Goal: Complete application form

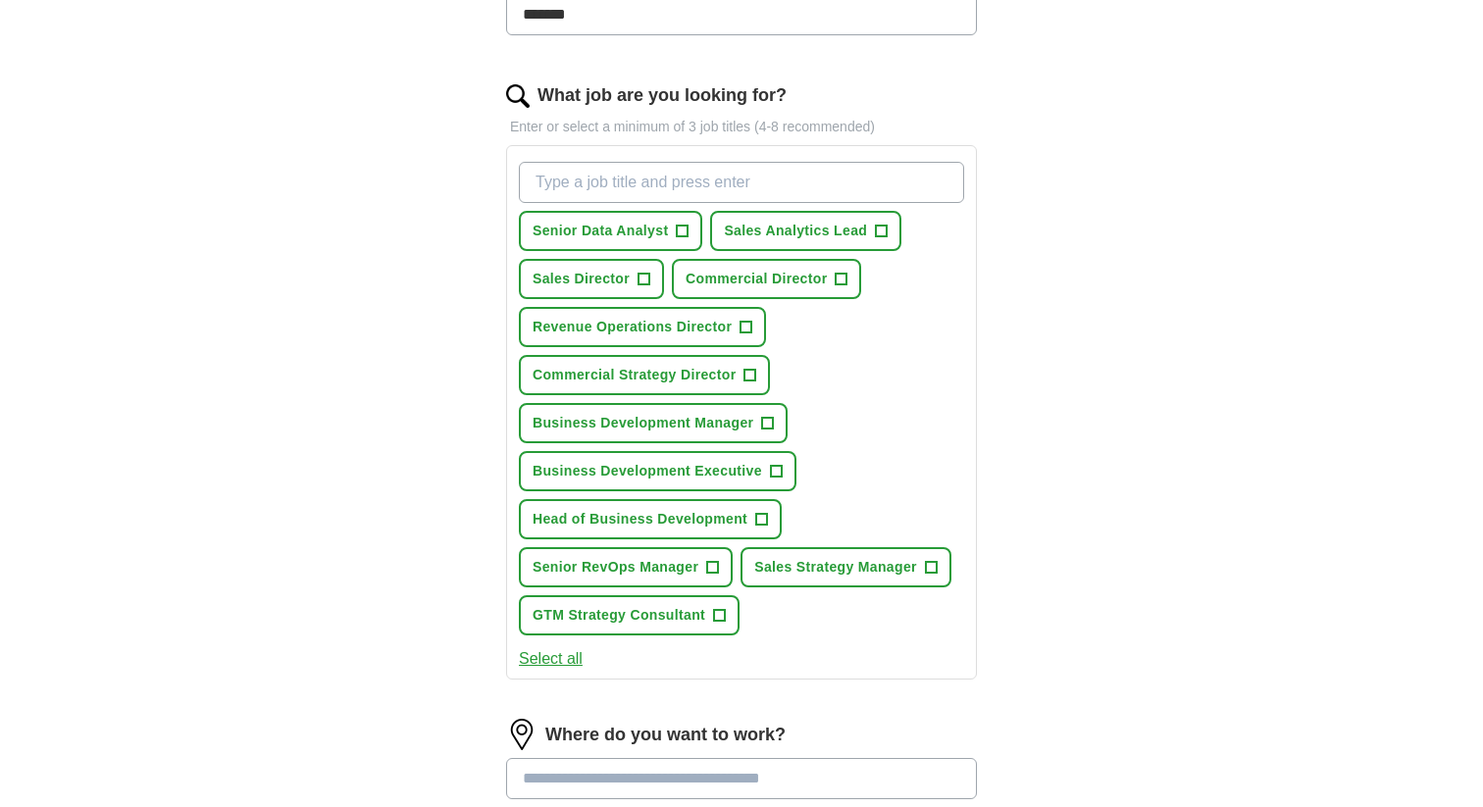
scroll to position [531, 0]
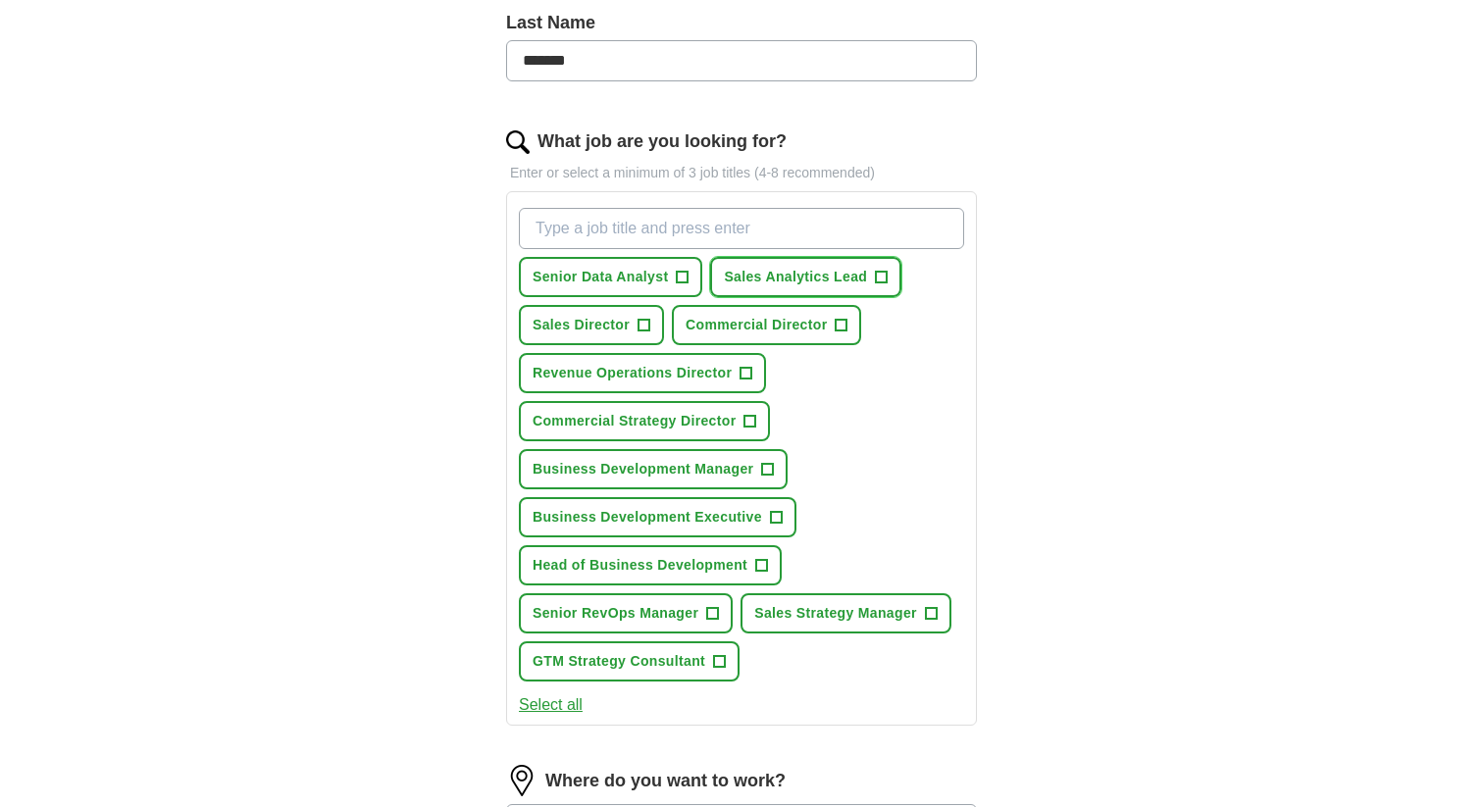
click at [882, 276] on span "+" at bounding box center [882, 278] width 12 height 16
click at [668, 273] on button "Senior Data Analyst +" at bounding box center [610, 277] width 183 height 40
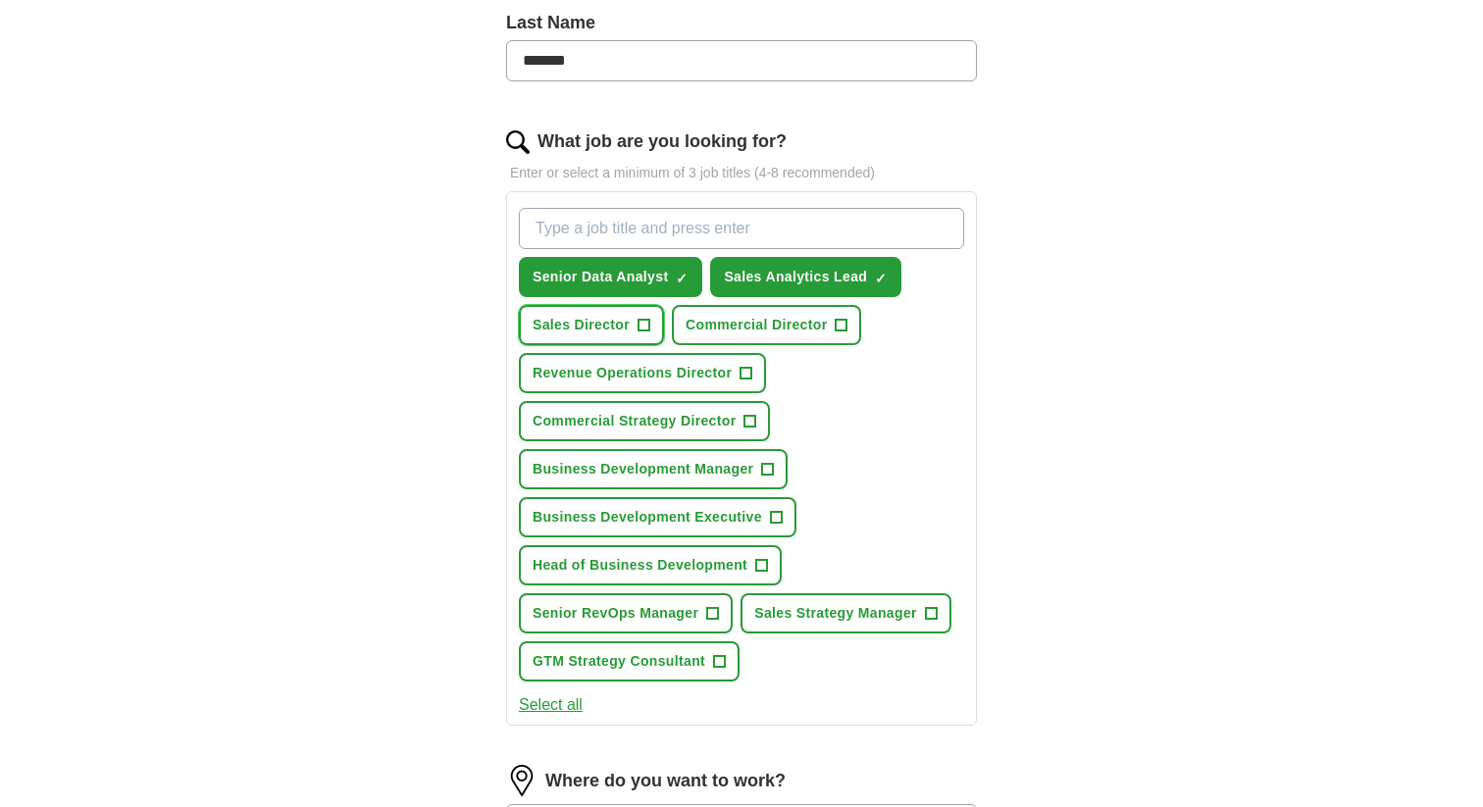
click at [645, 325] on span "+" at bounding box center [644, 326] width 12 height 16
click at [721, 327] on span "Commercial Director" at bounding box center [755, 325] width 141 height 21
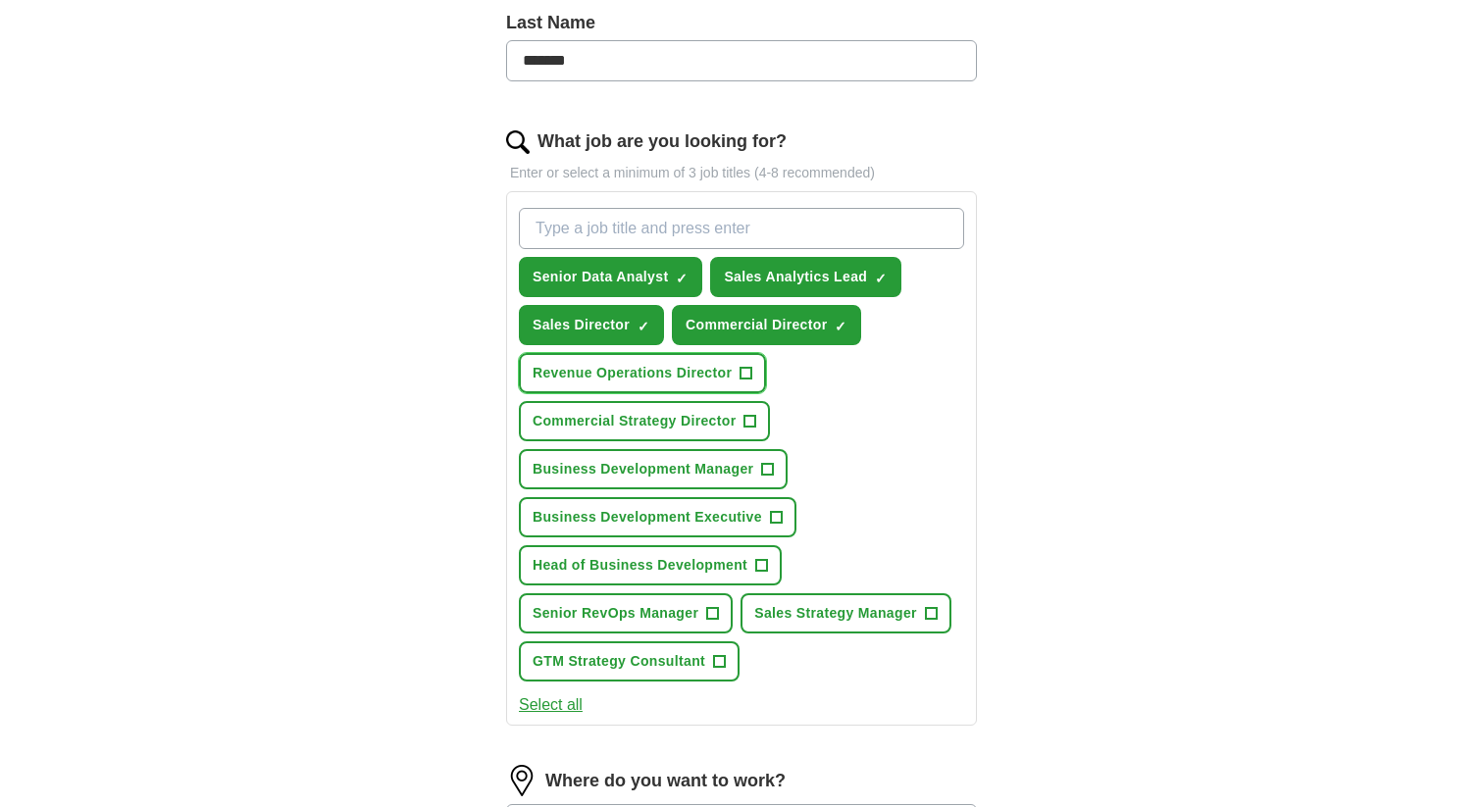
click at [700, 373] on span "Revenue Operations Director" at bounding box center [631, 373] width 199 height 21
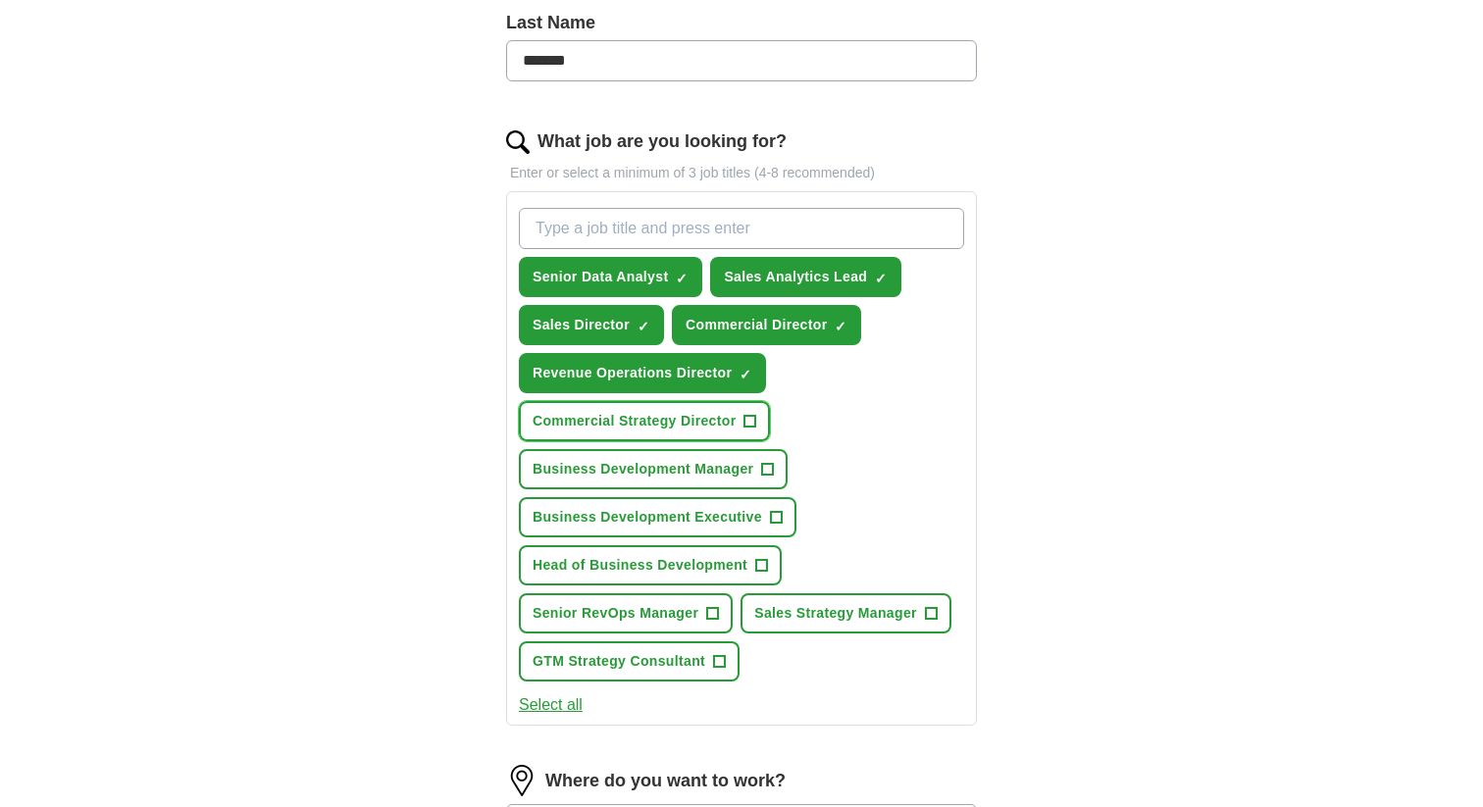
click at [696, 422] on span "Commercial Strategy Director" at bounding box center [633, 421] width 203 height 21
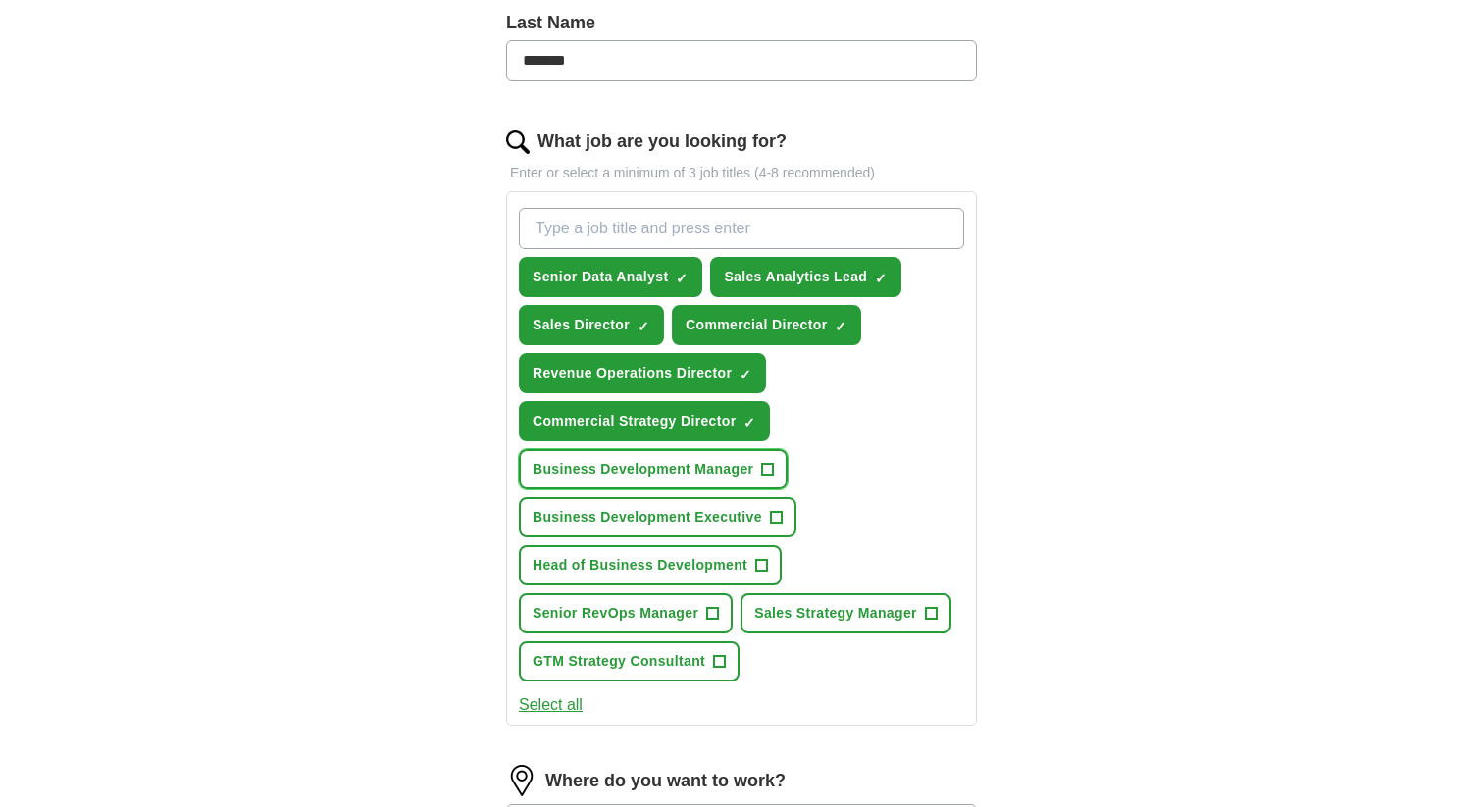
click at [694, 466] on span "Business Development Manager" at bounding box center [642, 469] width 221 height 21
click at [686, 519] on span "Business Development Executive" at bounding box center [646, 517] width 229 height 21
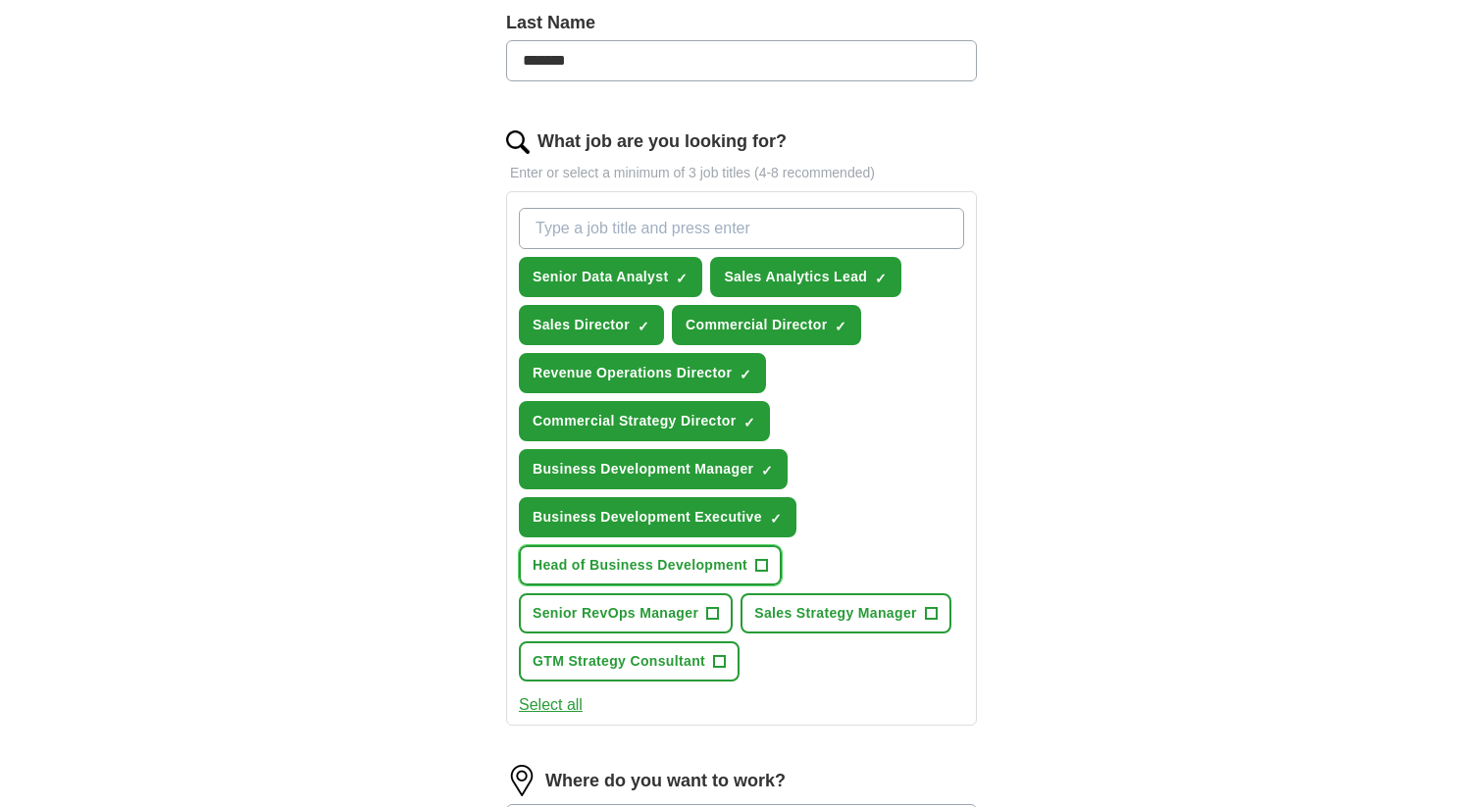
click at [672, 560] on span "Head of Business Development" at bounding box center [639, 565] width 215 height 21
click at [571, 702] on button "Select all" at bounding box center [551, 705] width 64 height 24
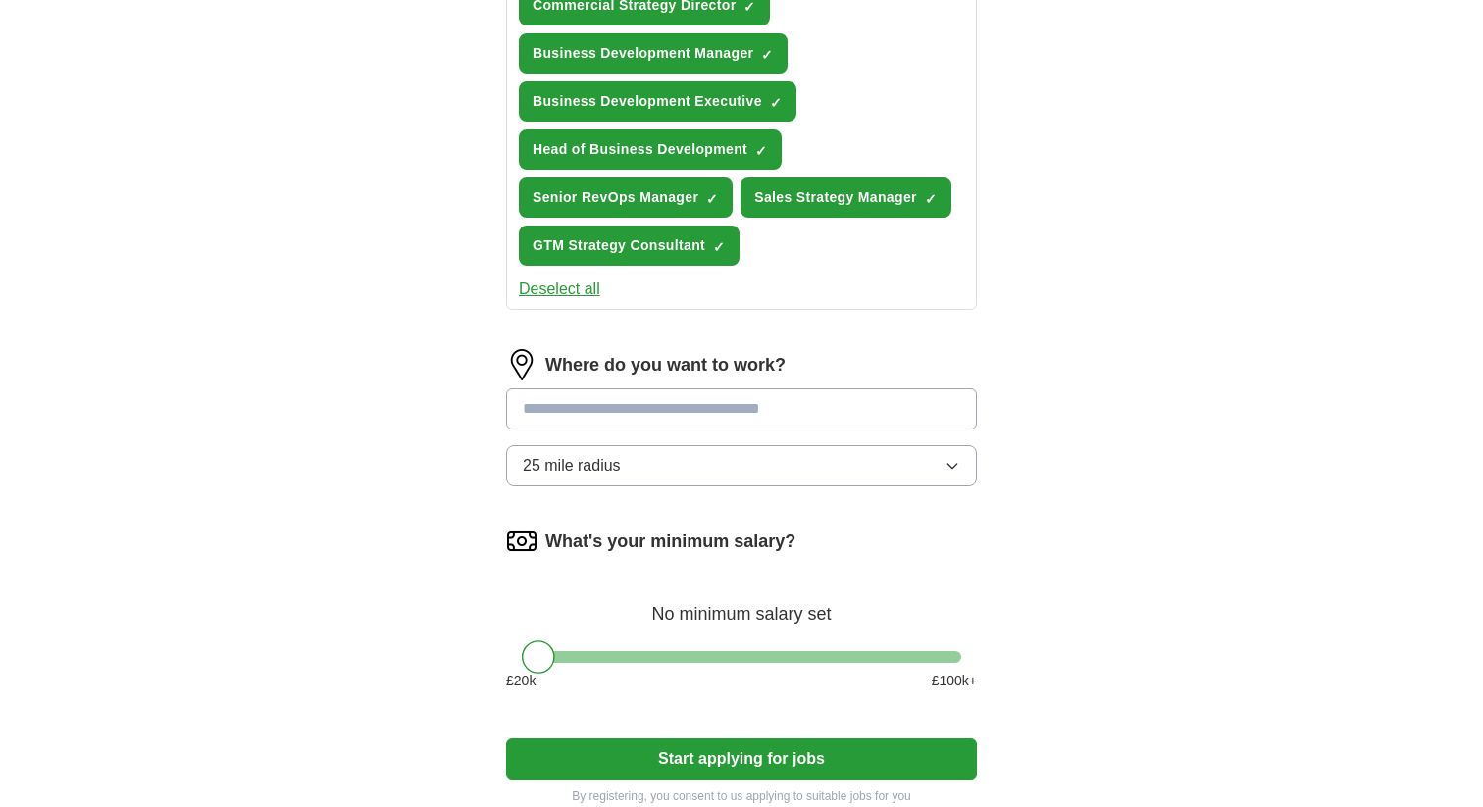
scroll to position [981, 0]
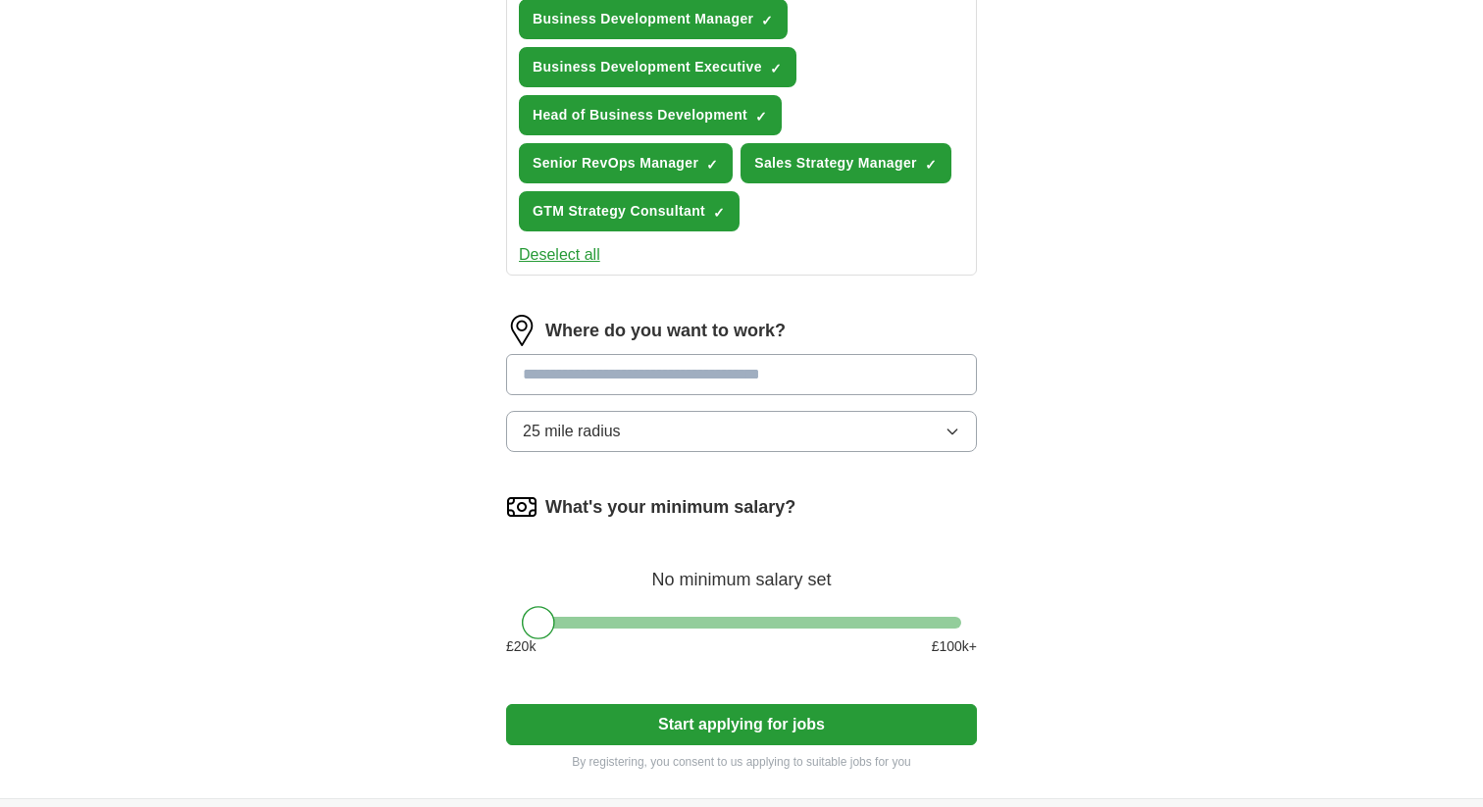
click at [638, 380] on input at bounding box center [741, 374] width 471 height 41
type input "****"
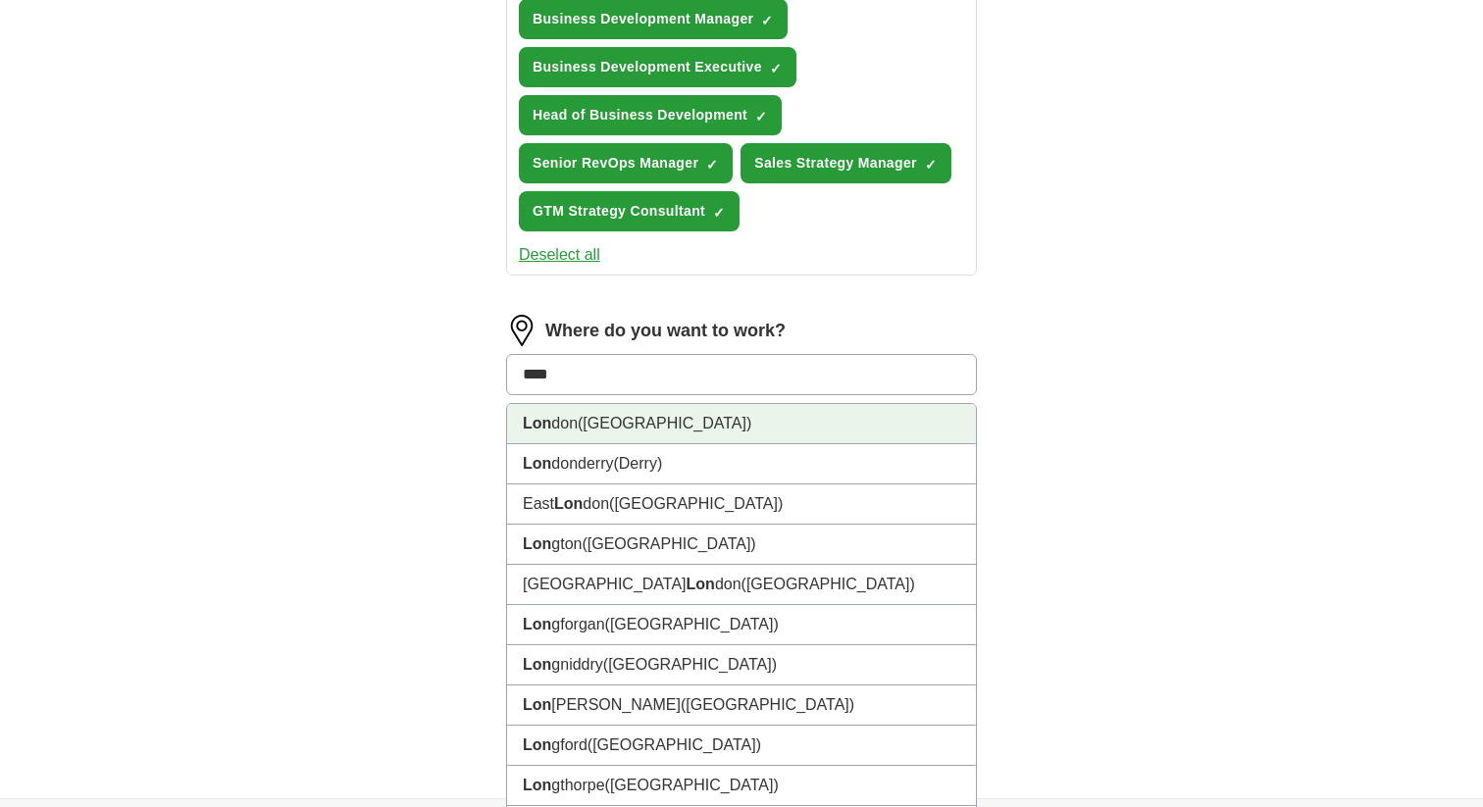
click at [662, 427] on li "Lon don ([GEOGRAPHIC_DATA])" at bounding box center [741, 424] width 469 height 40
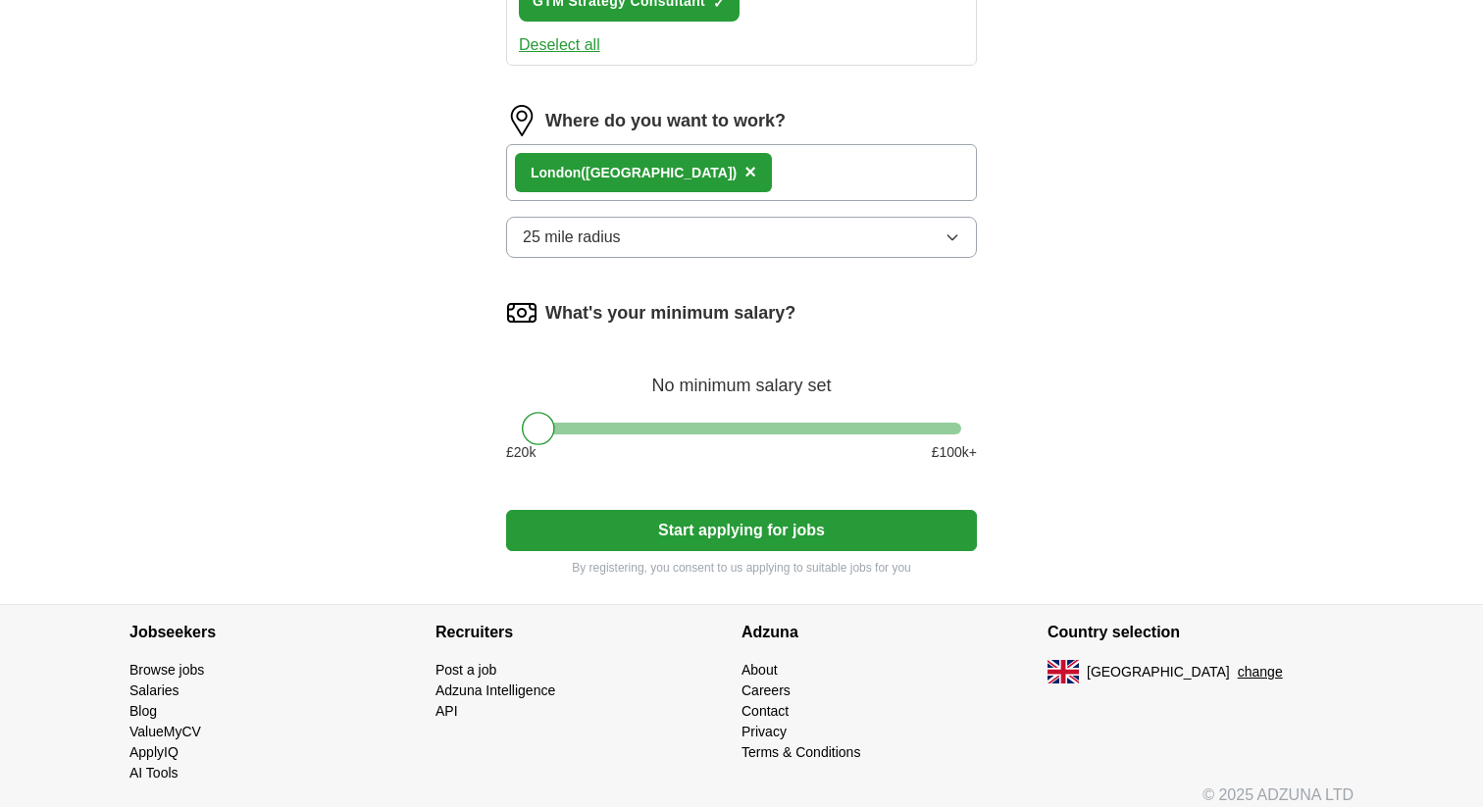
scroll to position [1192, 0]
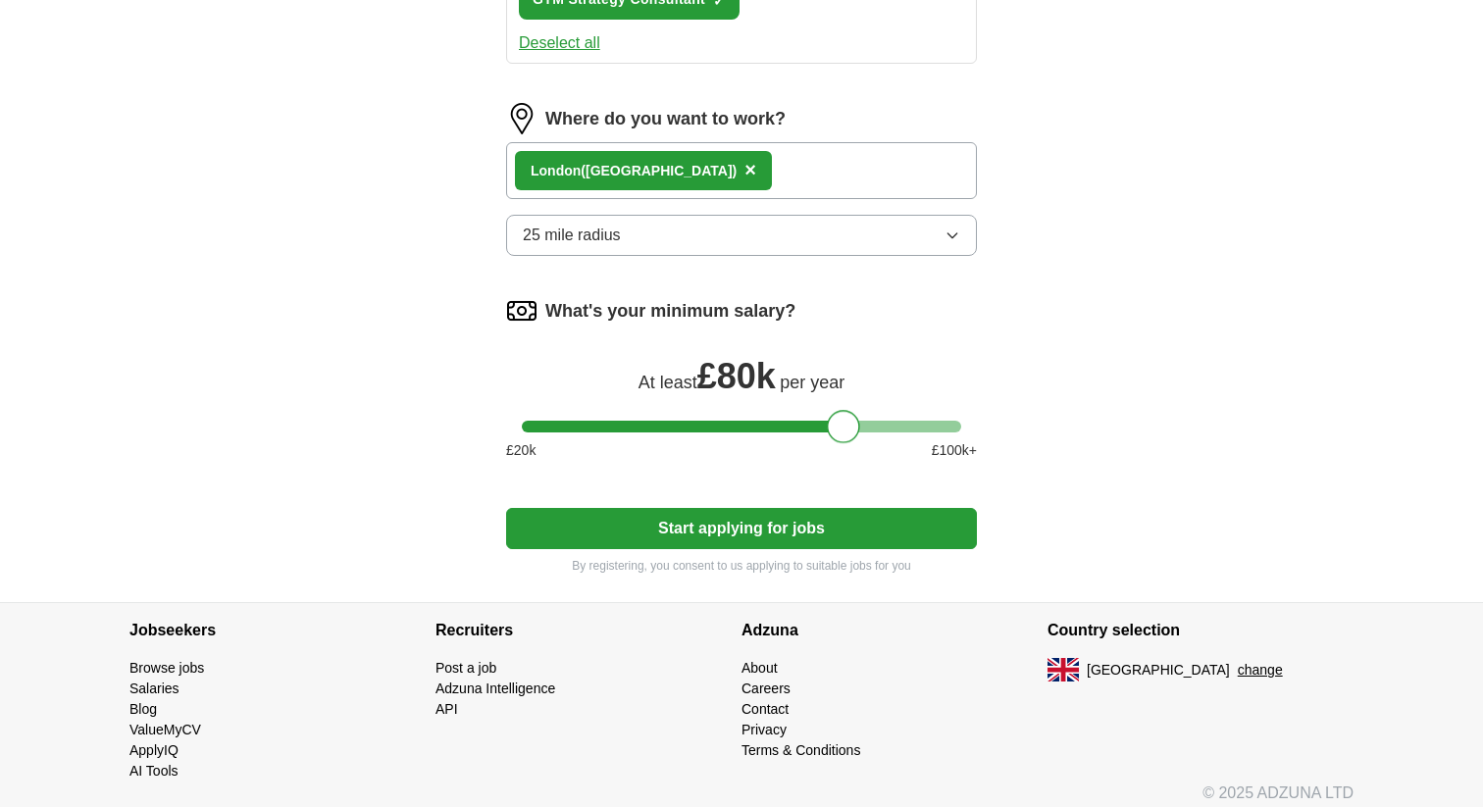
drag, startPoint x: 543, startPoint y: 428, endPoint x: 848, endPoint y: 416, distance: 305.2
click at [848, 416] on div at bounding box center [843, 426] width 33 height 33
click at [799, 526] on button "Start applying for jobs" at bounding box center [741, 528] width 471 height 41
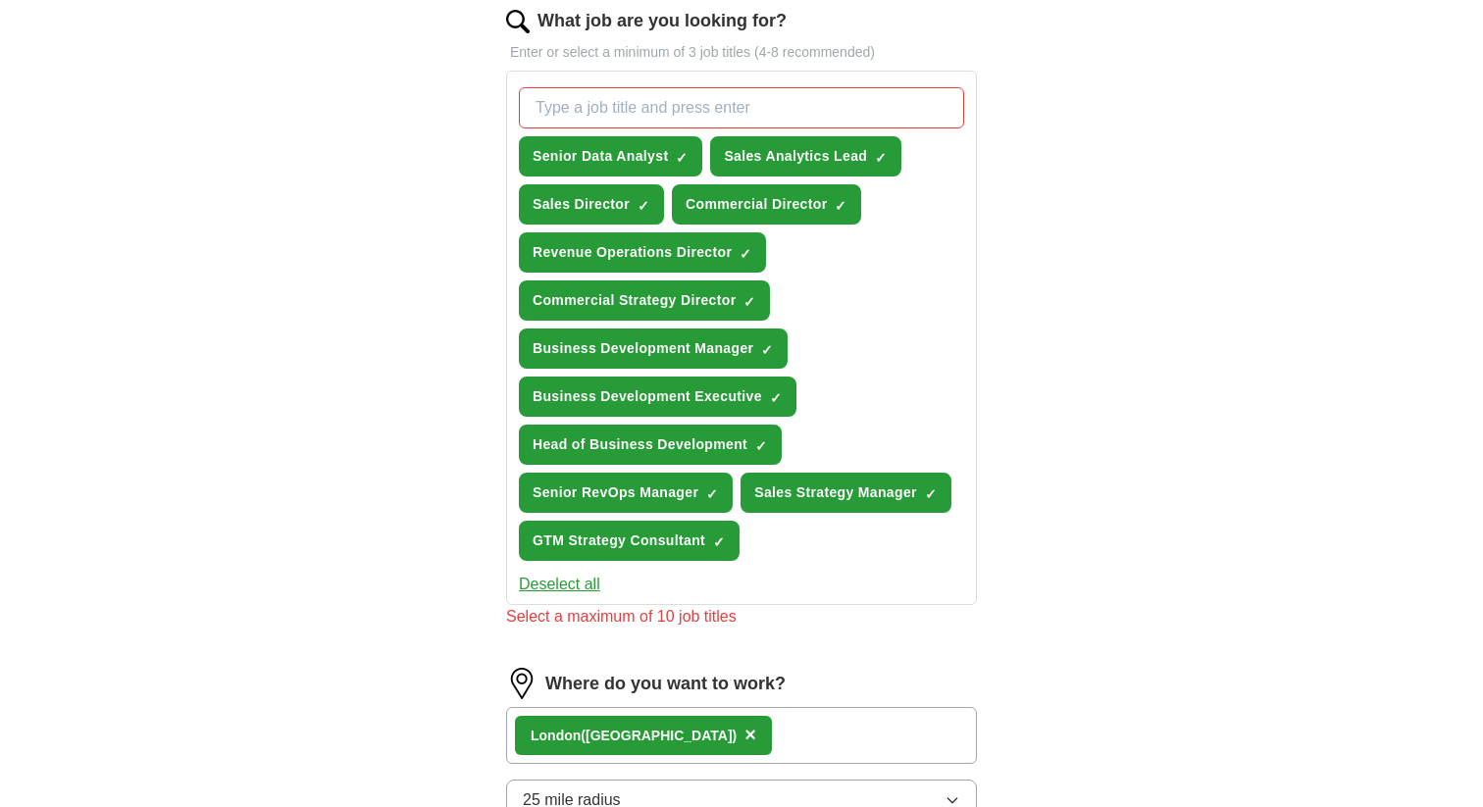
scroll to position [653, 0]
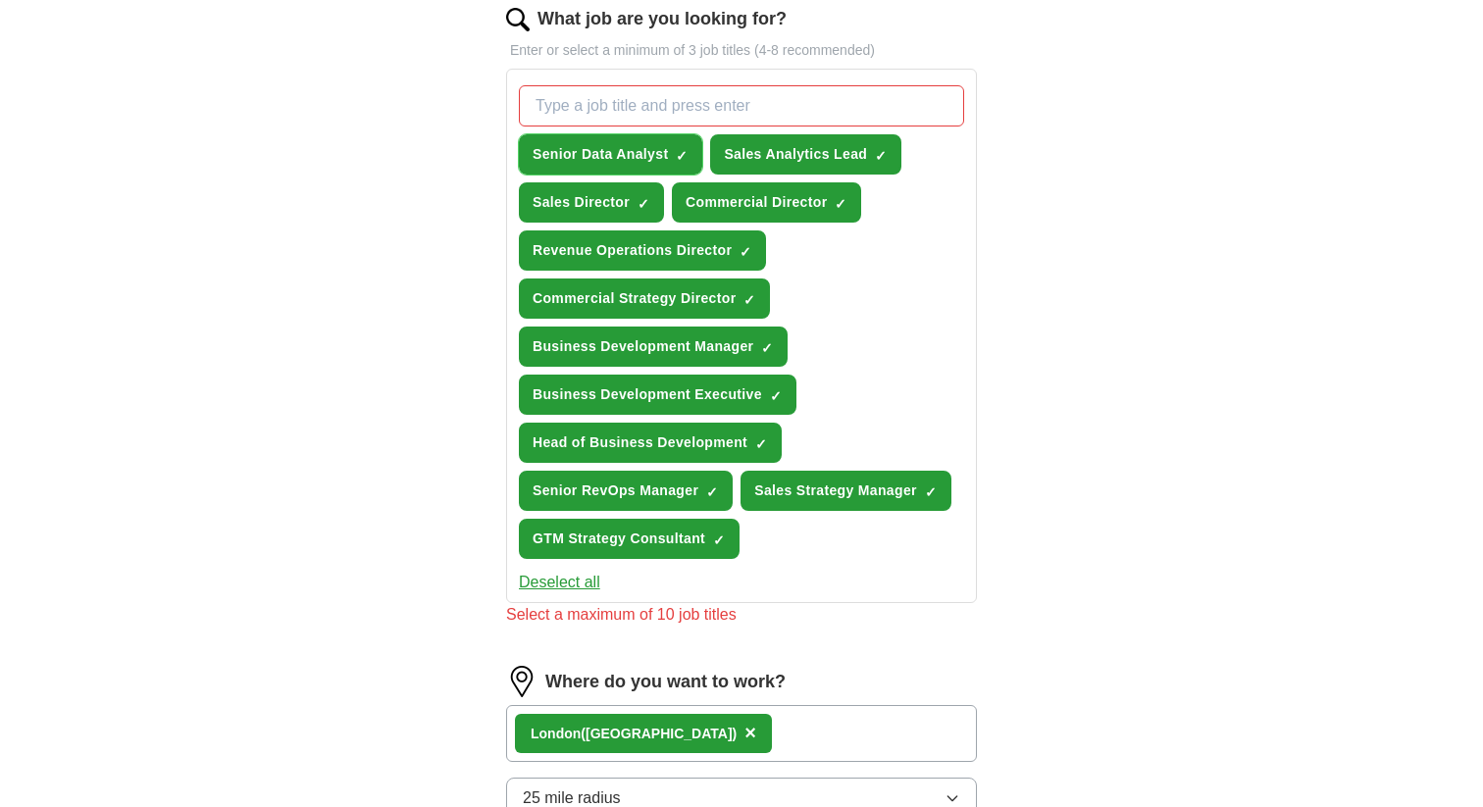
click at [0, 0] on span "×" at bounding box center [0, 0] width 0 height 0
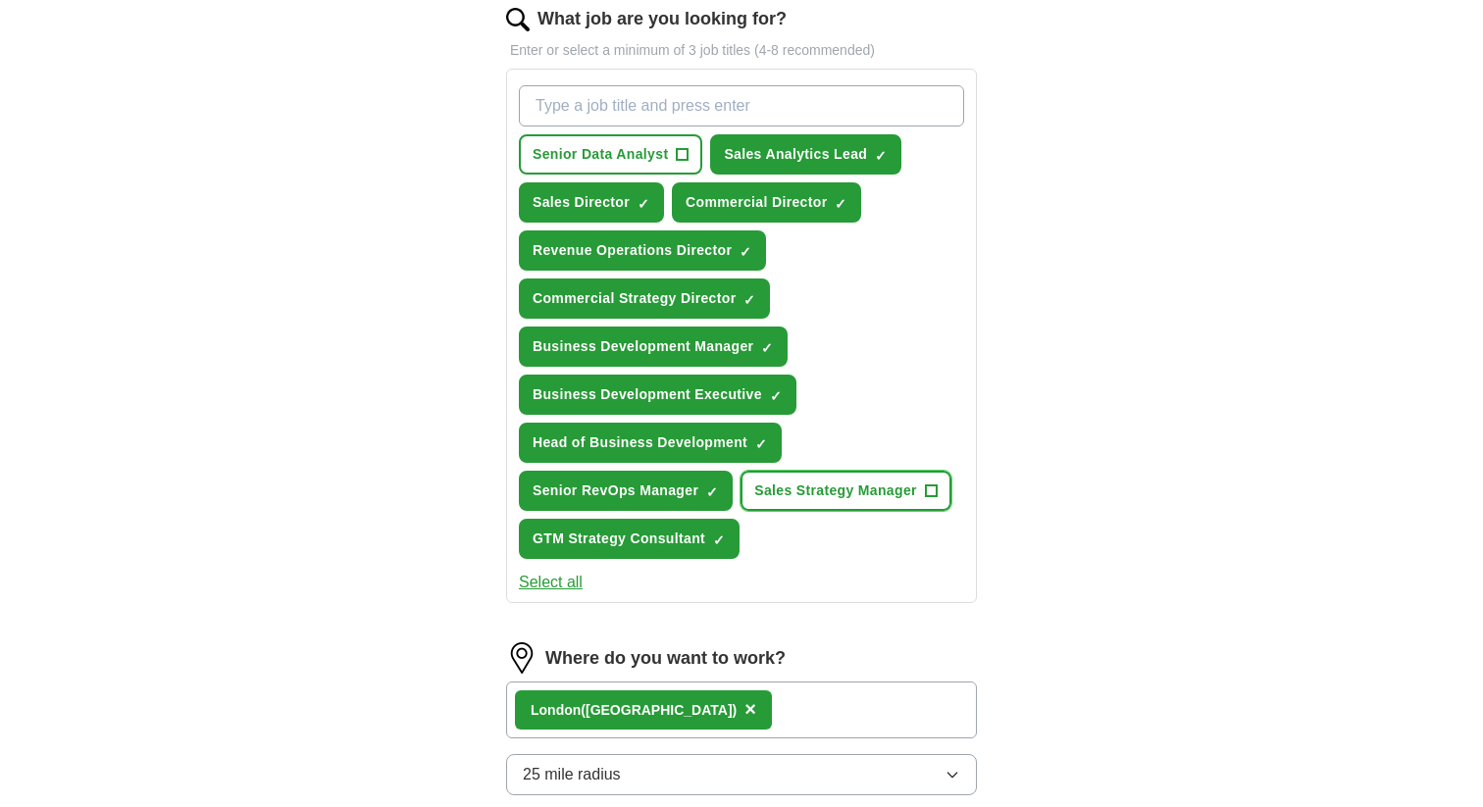
scroll to position [1298, 0]
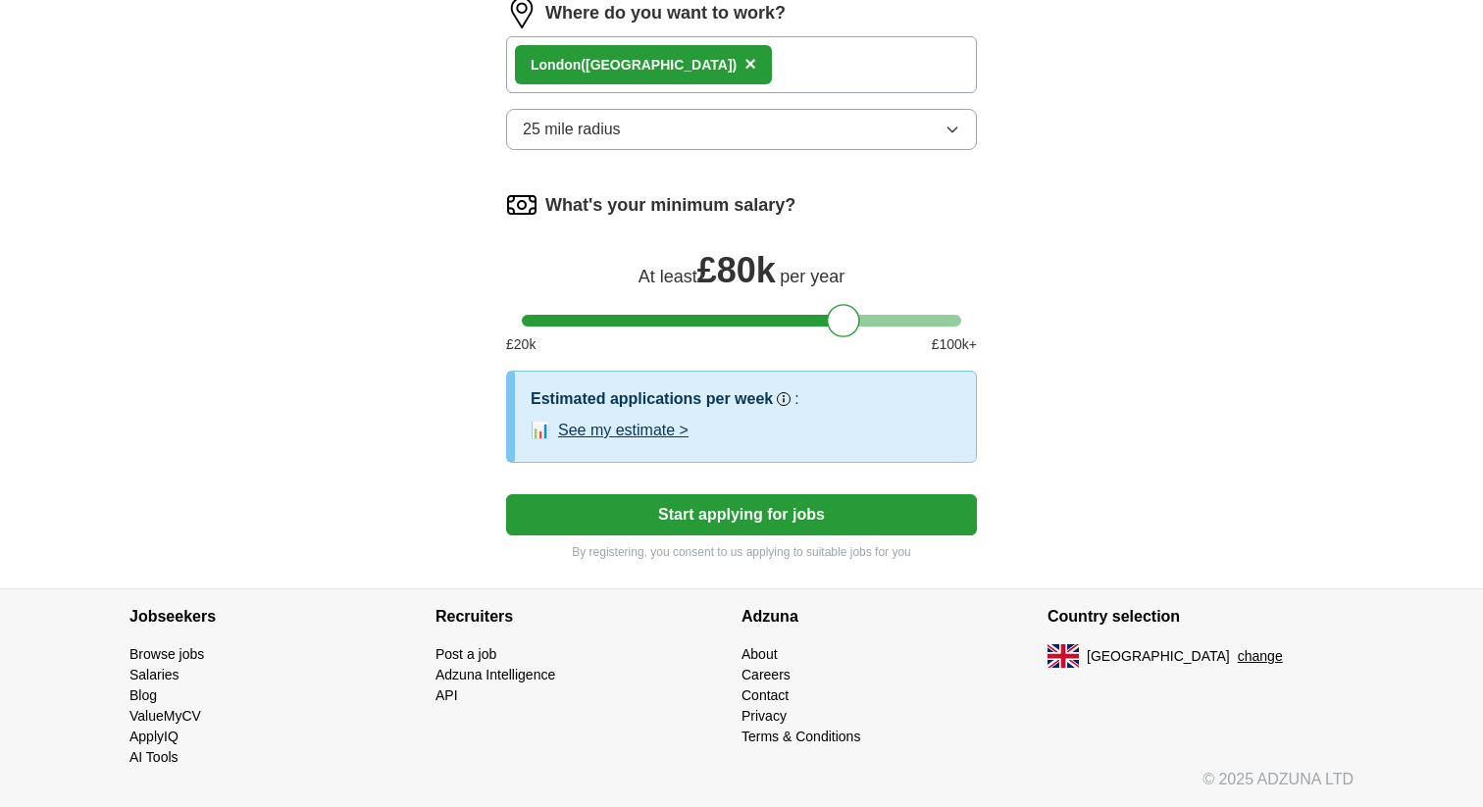
click at [796, 515] on button "Start applying for jobs" at bounding box center [741, 514] width 471 height 41
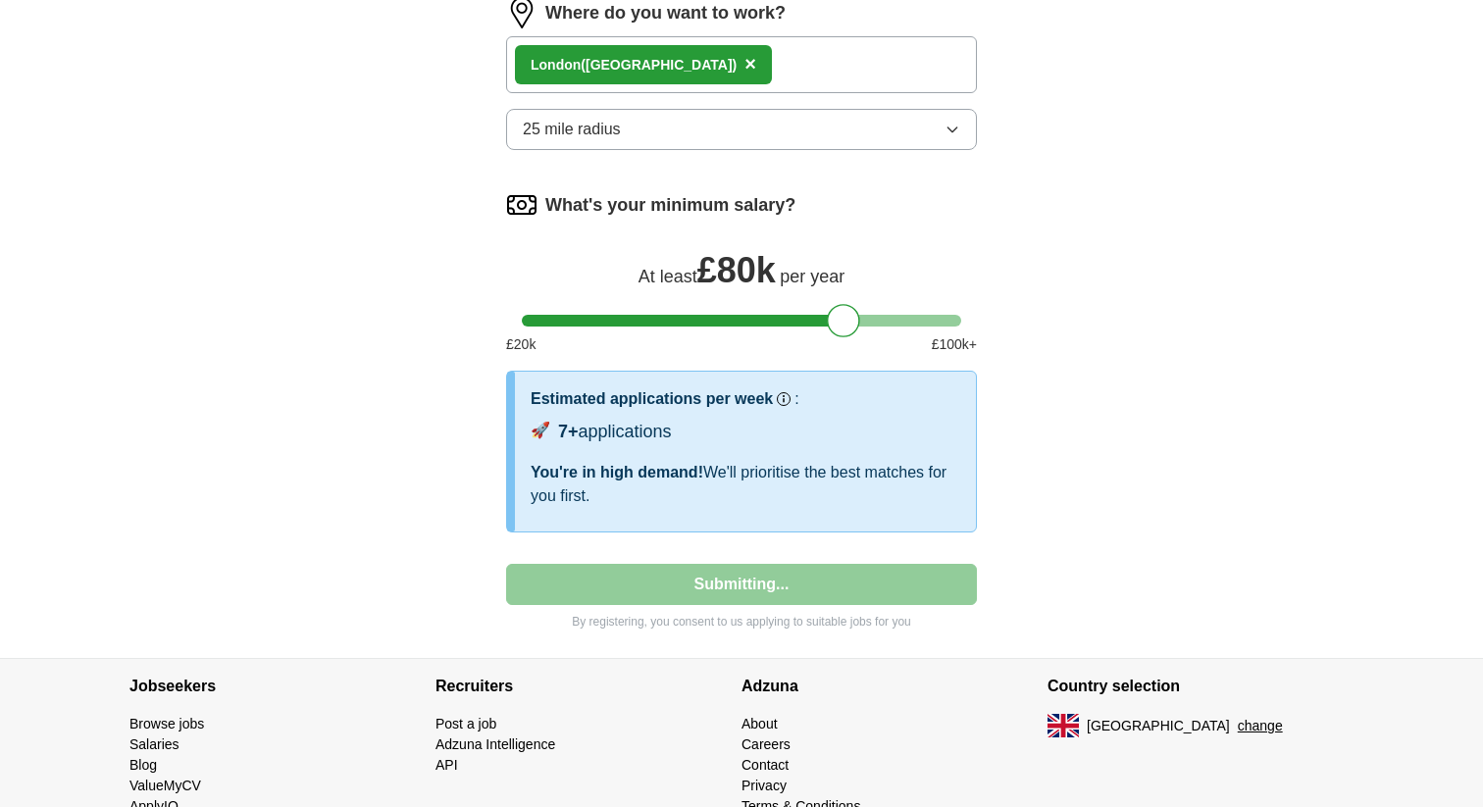
select select "**"
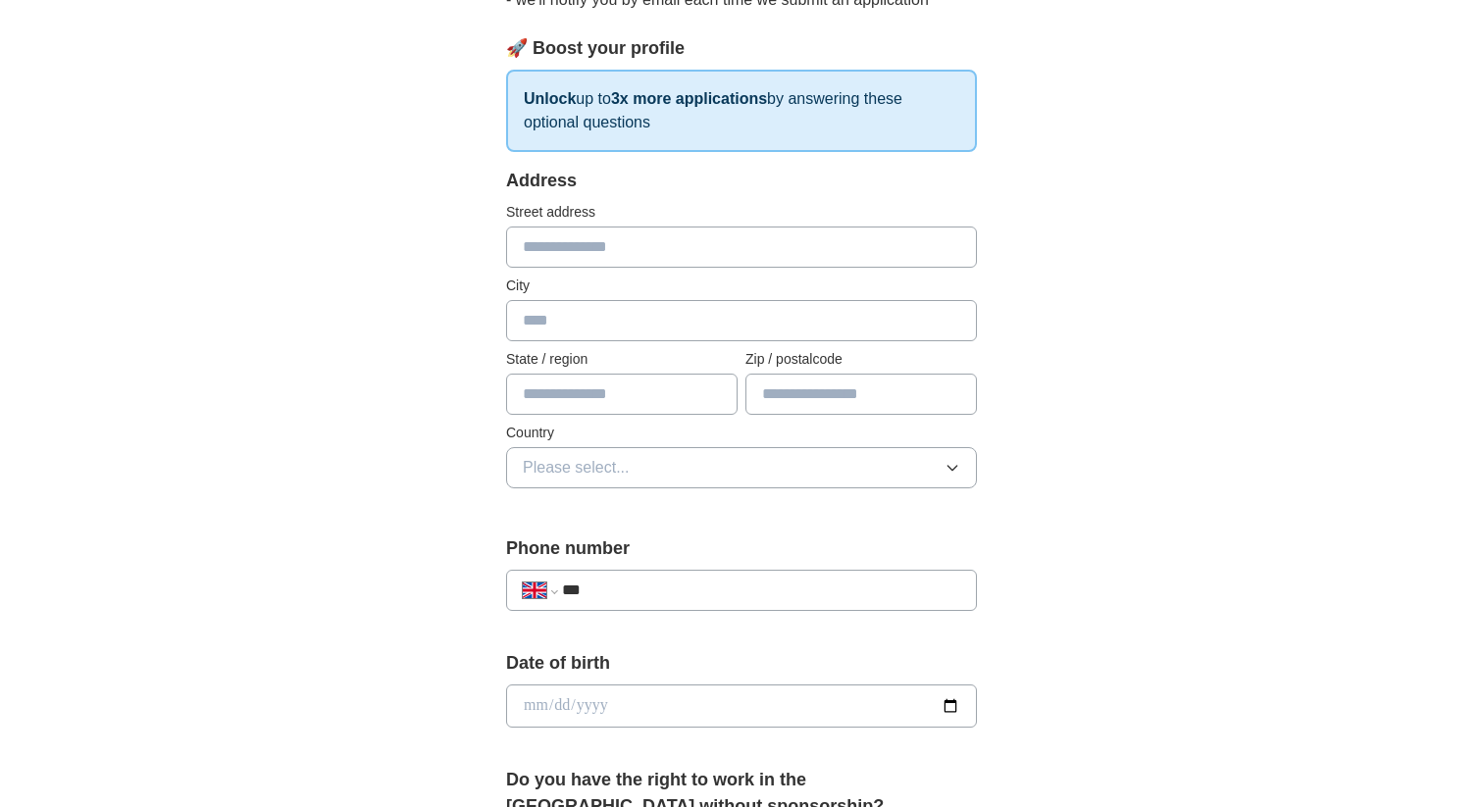
scroll to position [262, 0]
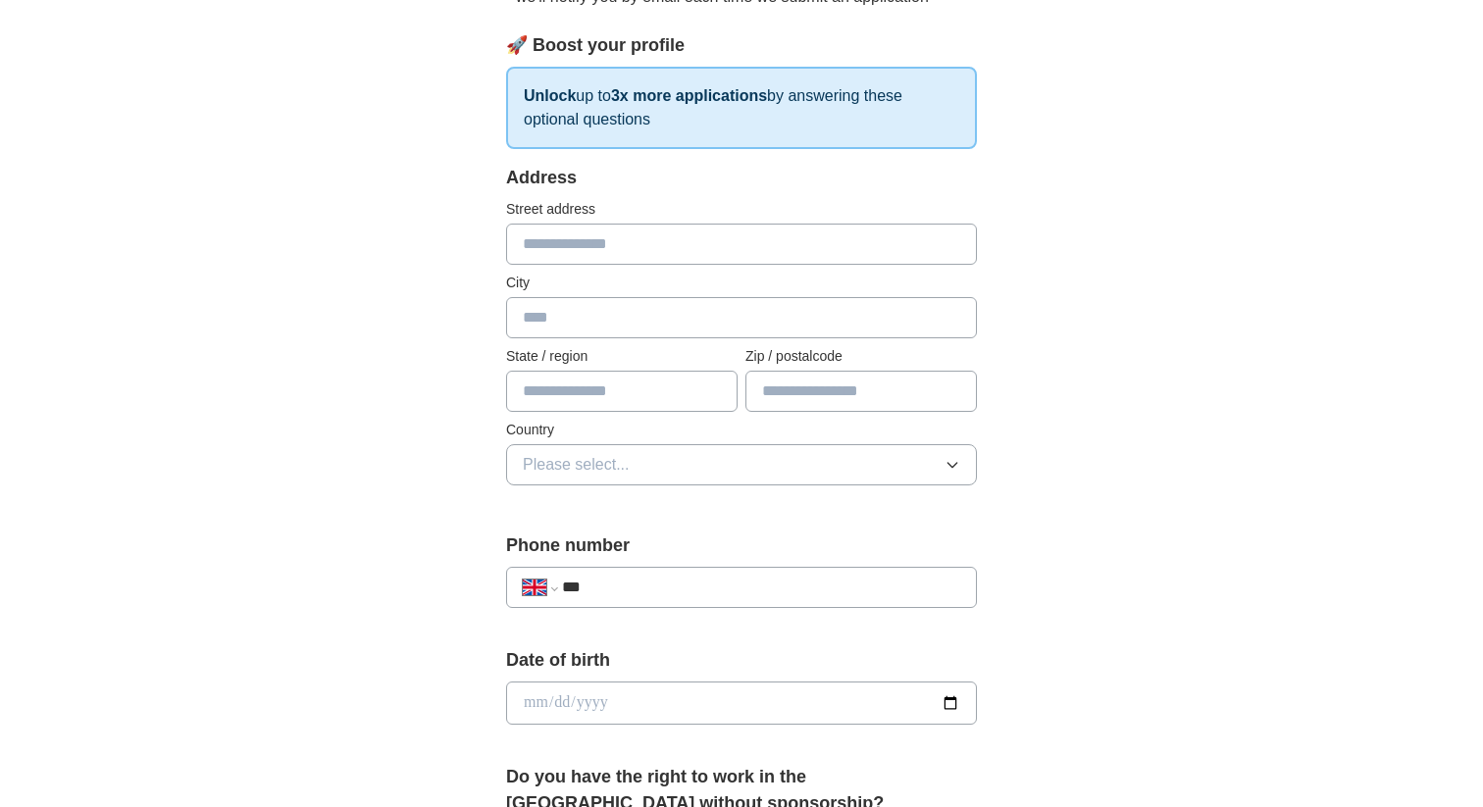
click at [778, 244] on input "text" at bounding box center [741, 244] width 471 height 41
type input "******"
type input "*******"
click at [685, 397] on input "text" at bounding box center [621, 391] width 231 height 41
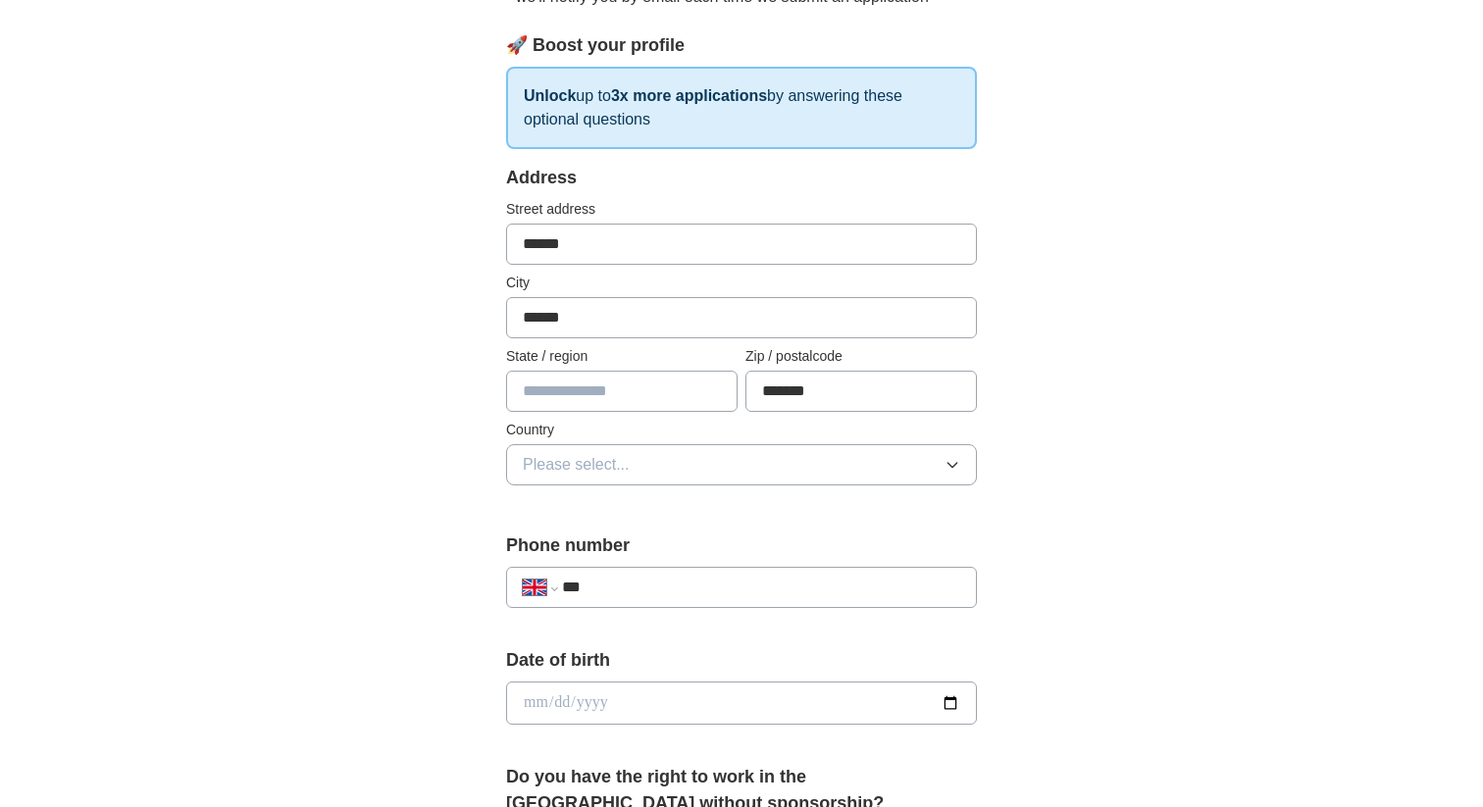
type input "*******"
click at [687, 474] on button "Please select..." at bounding box center [741, 464] width 471 height 41
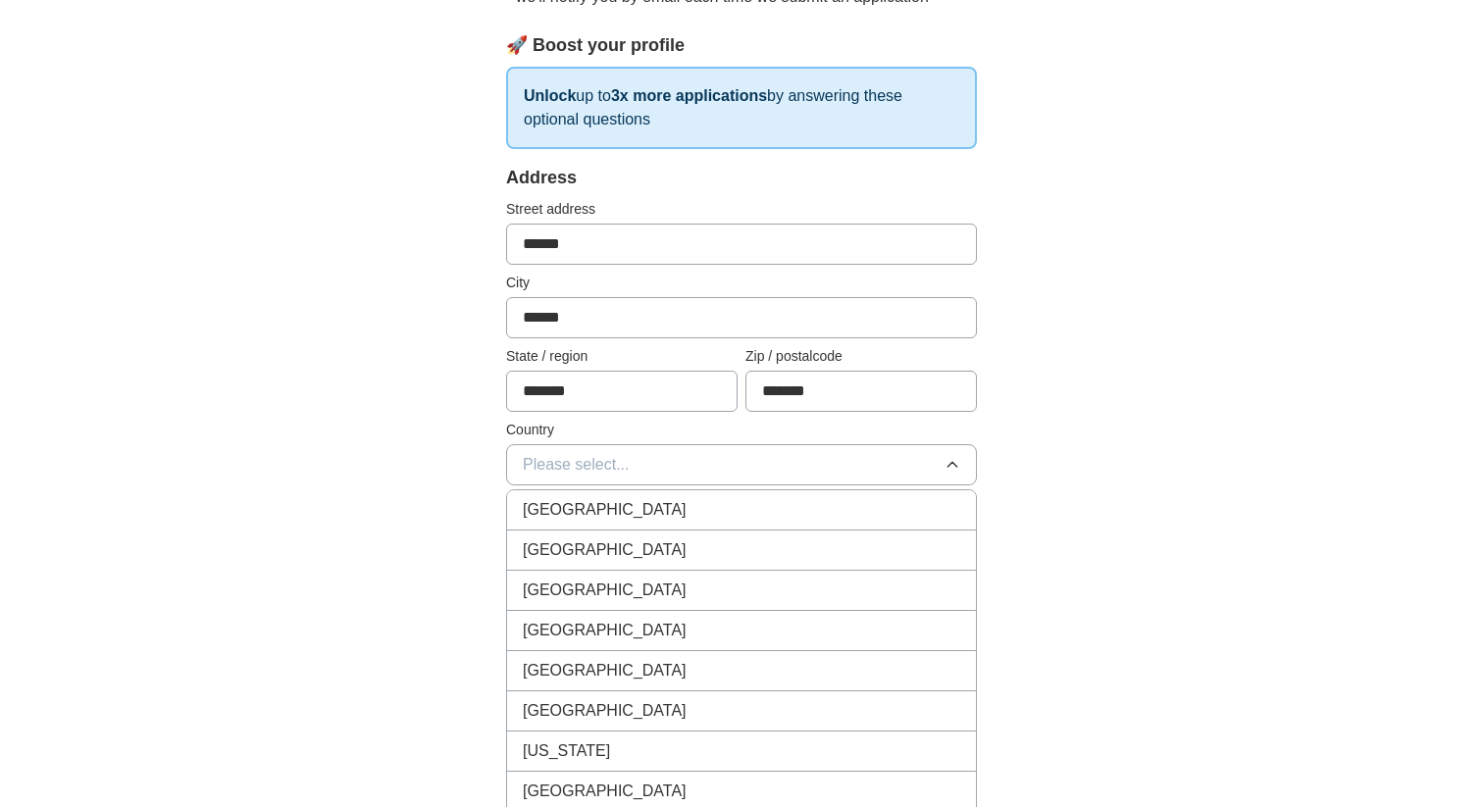
click at [680, 503] on div "[GEOGRAPHIC_DATA]" at bounding box center [741, 510] width 437 height 24
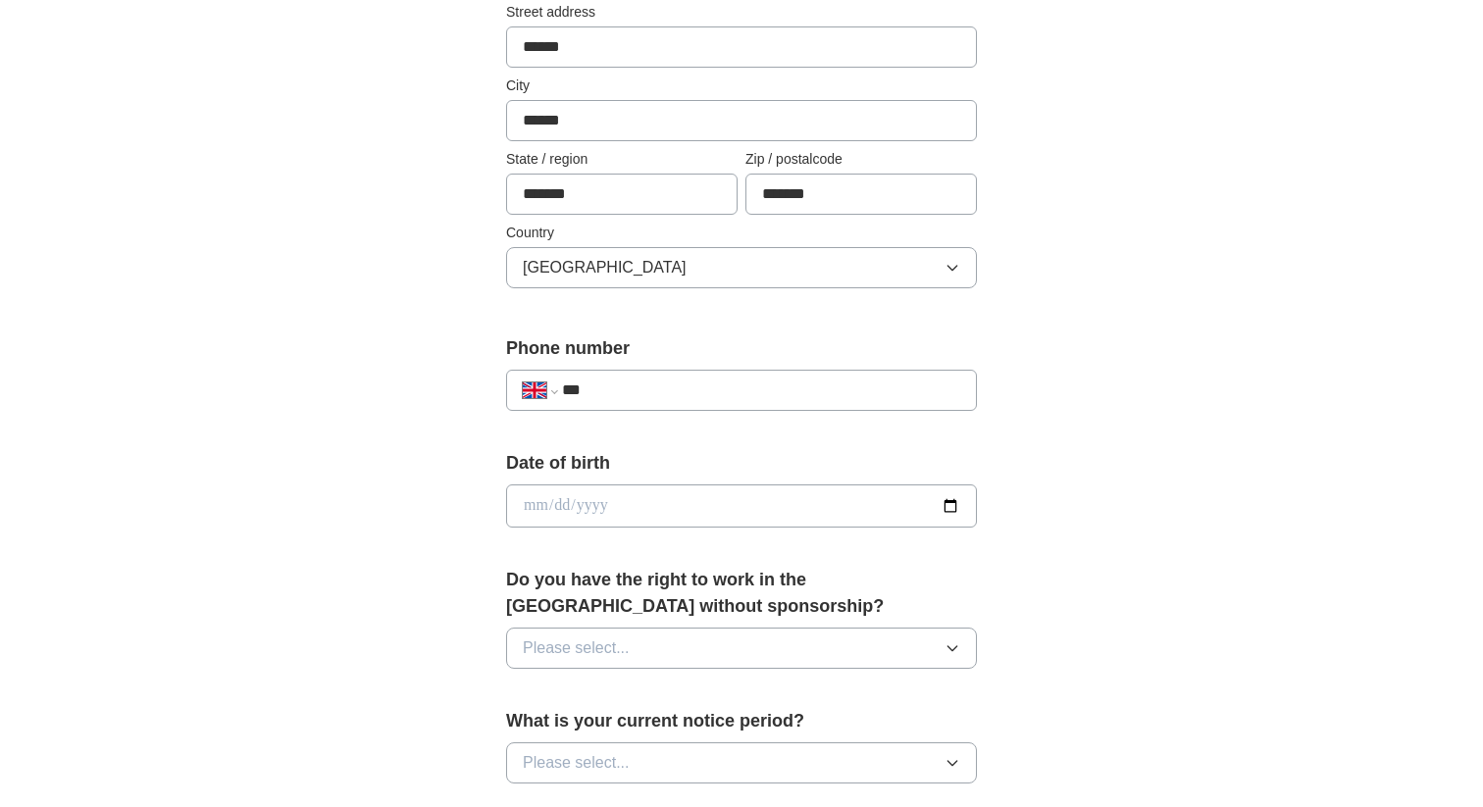
scroll to position [460, 0]
click at [689, 379] on input "***" at bounding box center [761, 390] width 398 height 24
type input "**********"
click at [698, 500] on input "date" at bounding box center [741, 504] width 471 height 43
type input "**********"
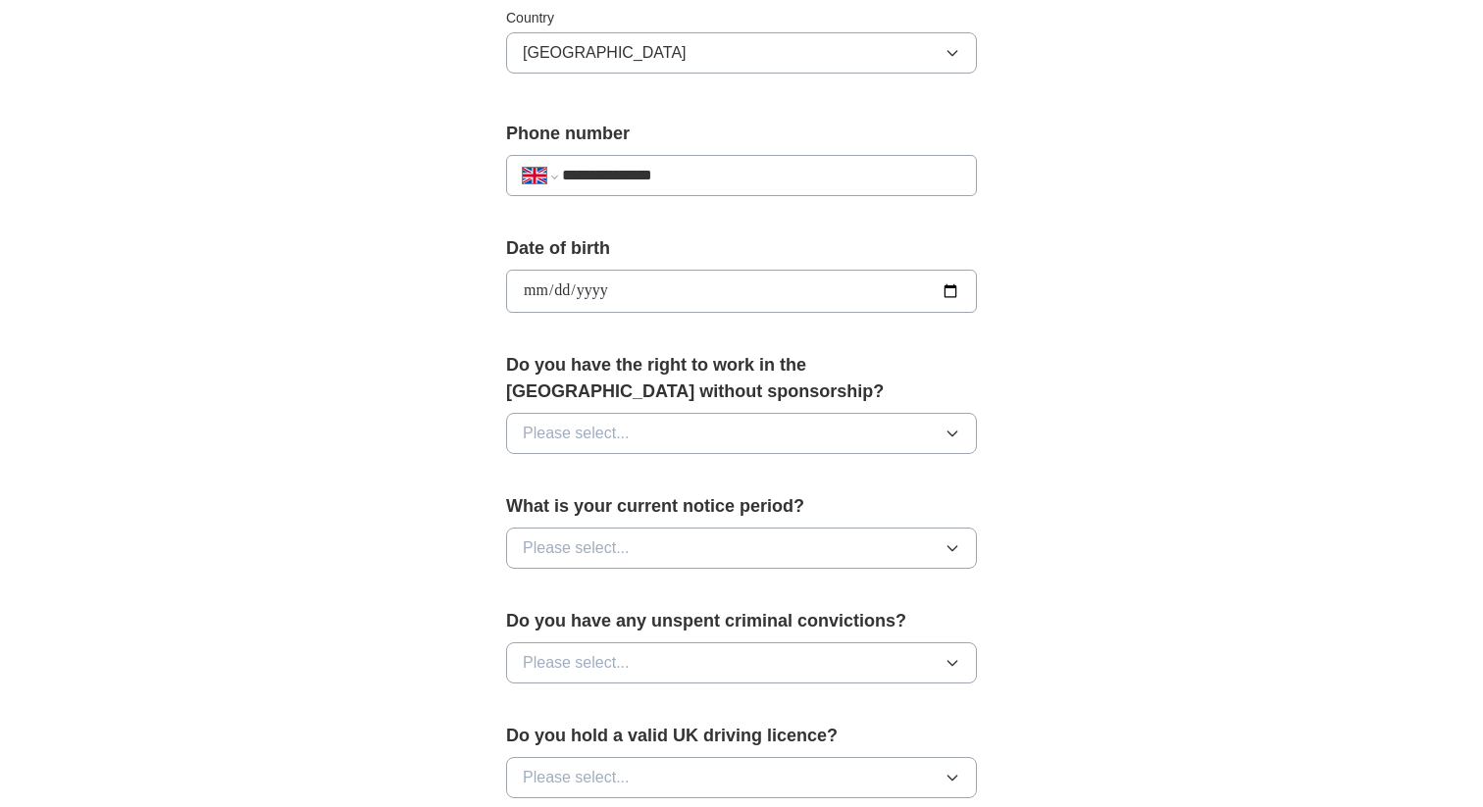
scroll to position [675, 0]
click at [719, 421] on button "Please select..." at bounding box center [741, 432] width 471 height 41
click at [688, 478] on div "Yes" at bounding box center [741, 478] width 437 height 24
click at [661, 553] on button "Please select..." at bounding box center [741, 547] width 471 height 41
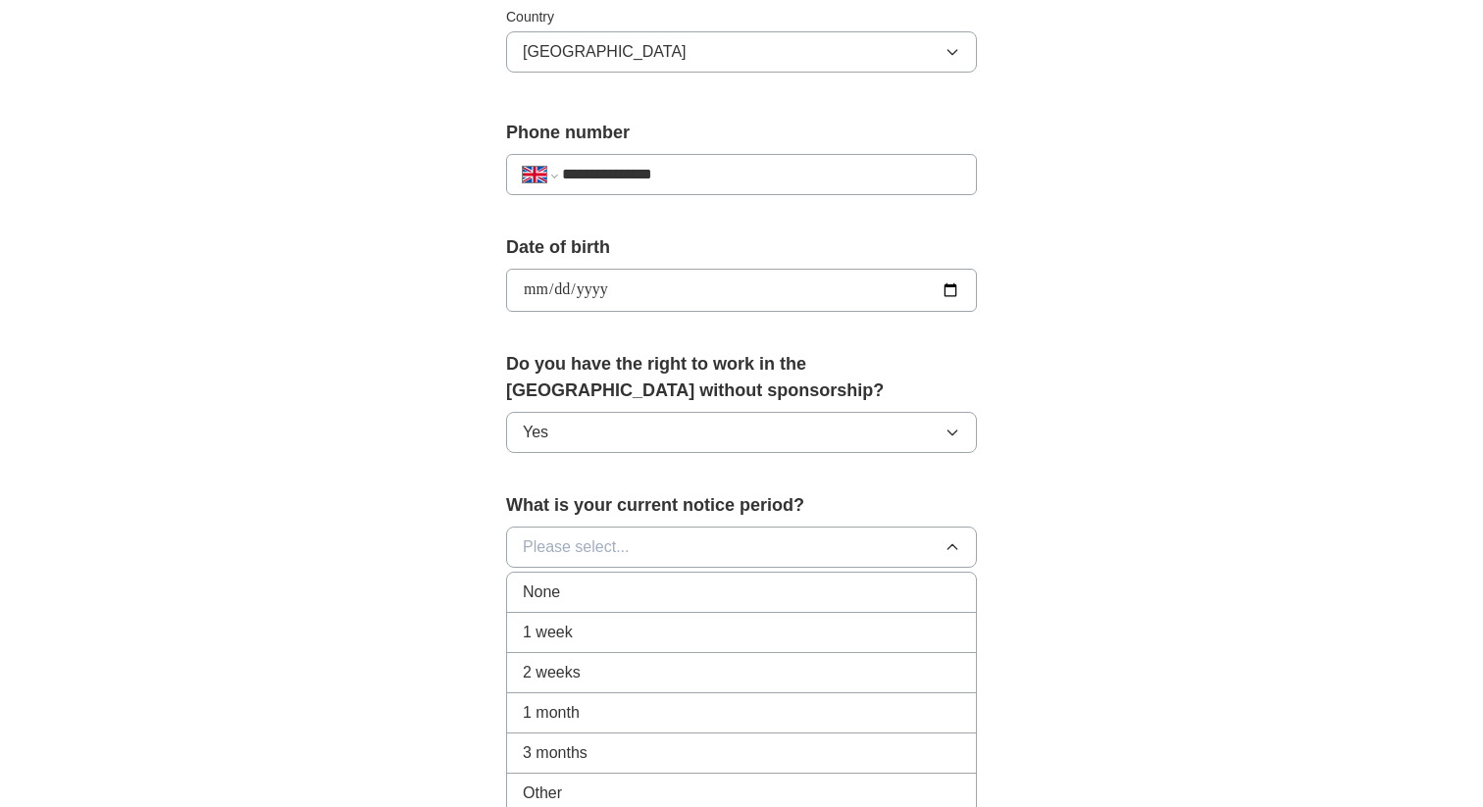
click at [643, 699] on li "1 month" at bounding box center [741, 713] width 469 height 40
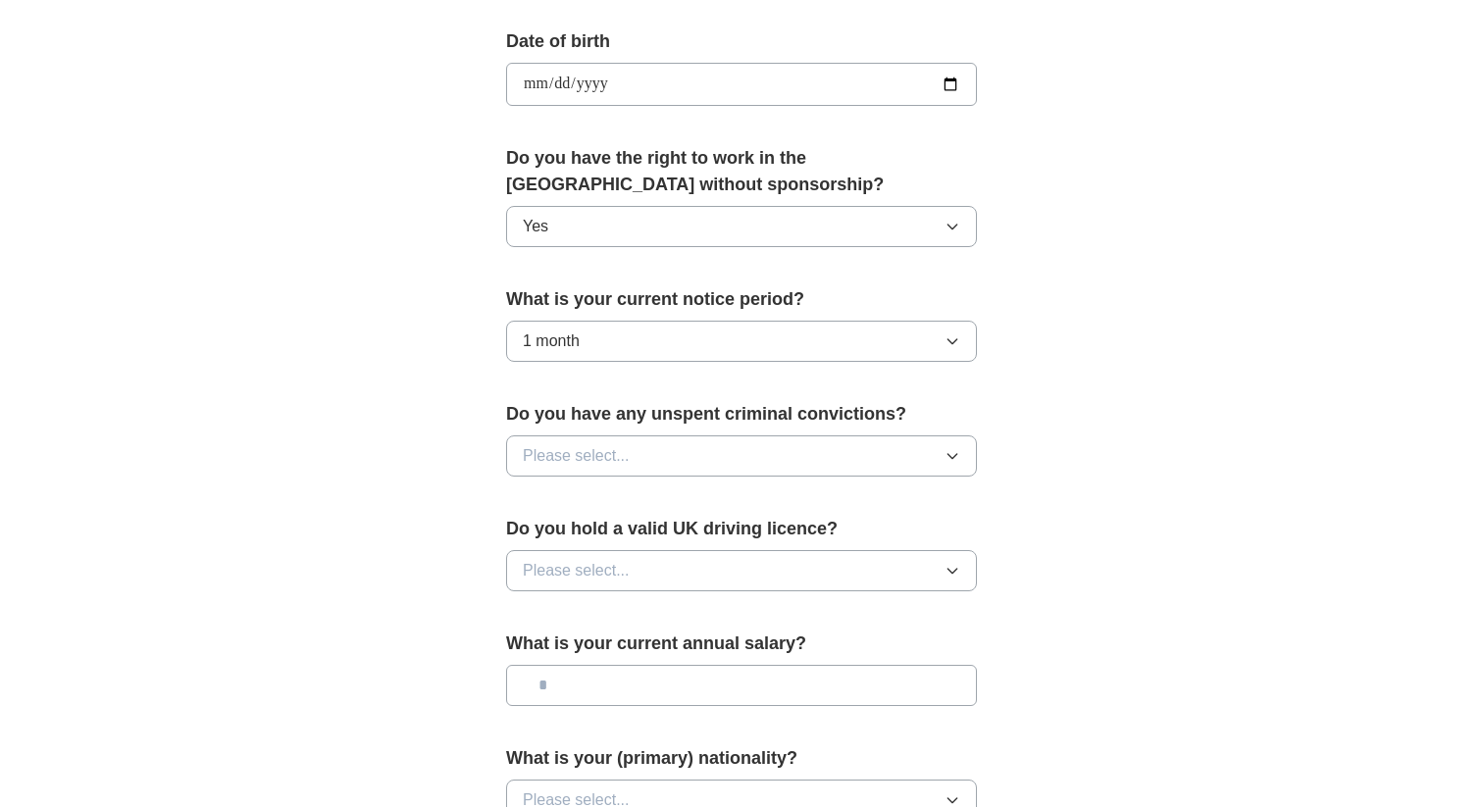
scroll to position [884, 0]
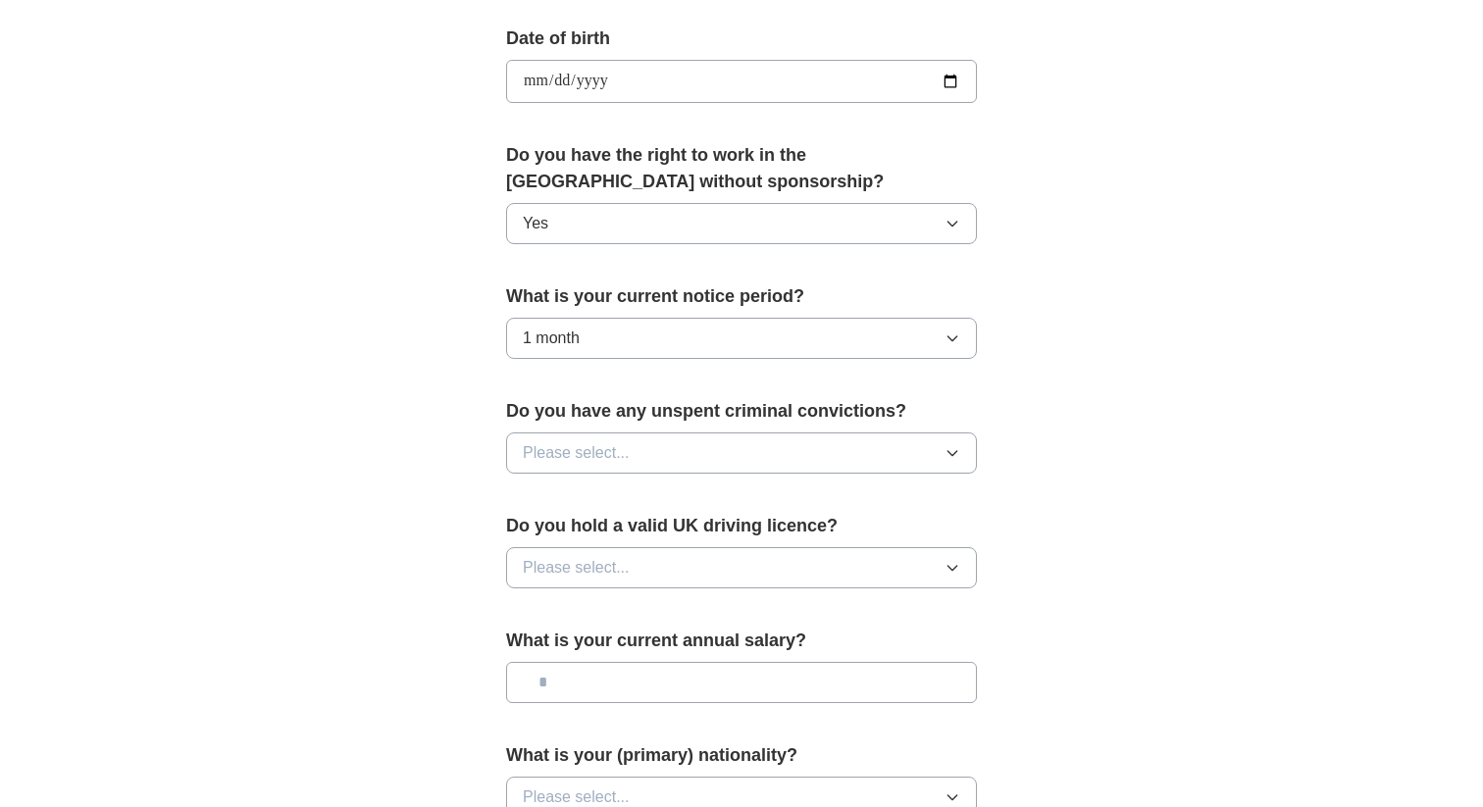
click at [708, 448] on button "Please select..." at bounding box center [741, 452] width 471 height 41
click at [693, 497] on div "Yes" at bounding box center [741, 498] width 437 height 24
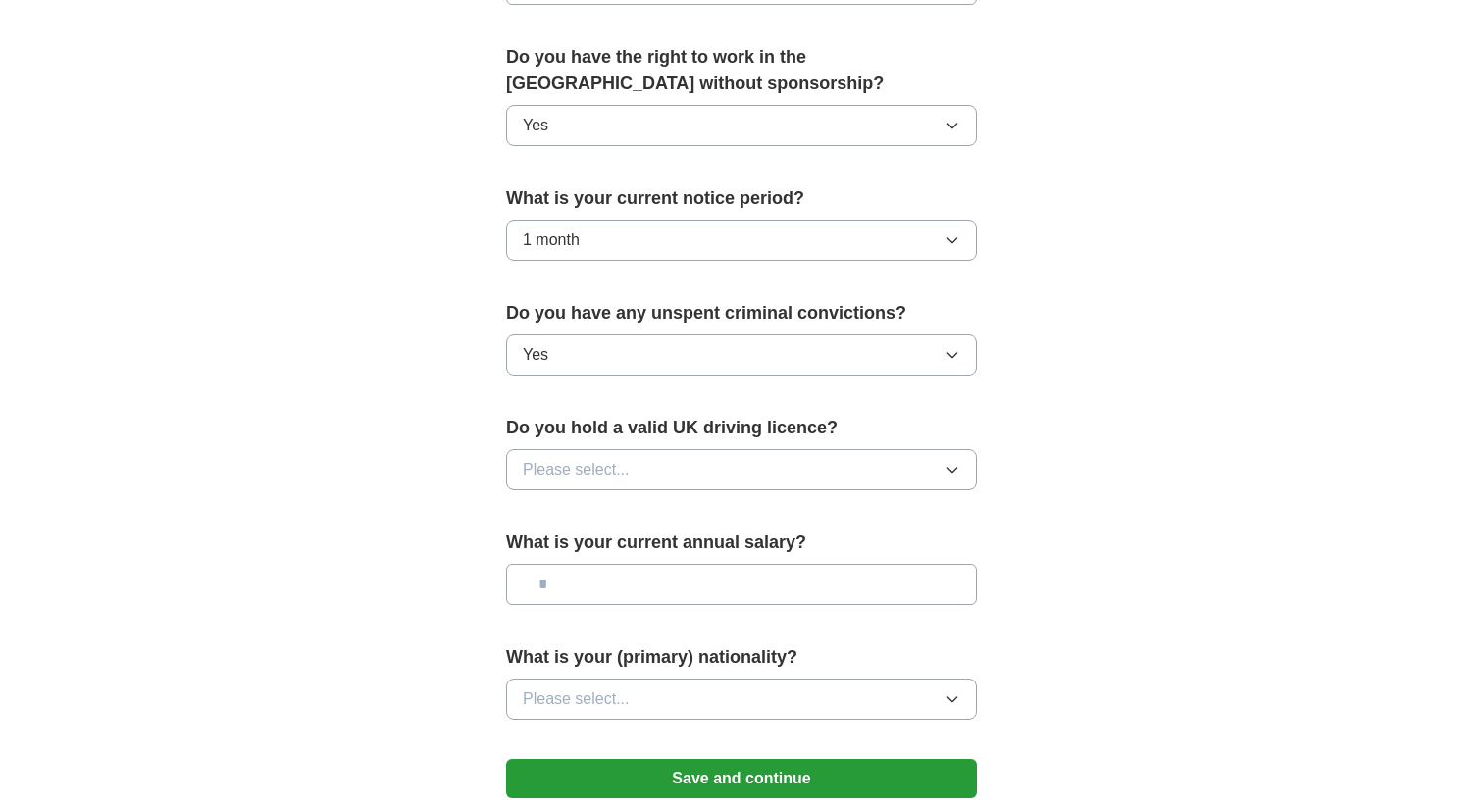
scroll to position [987, 0]
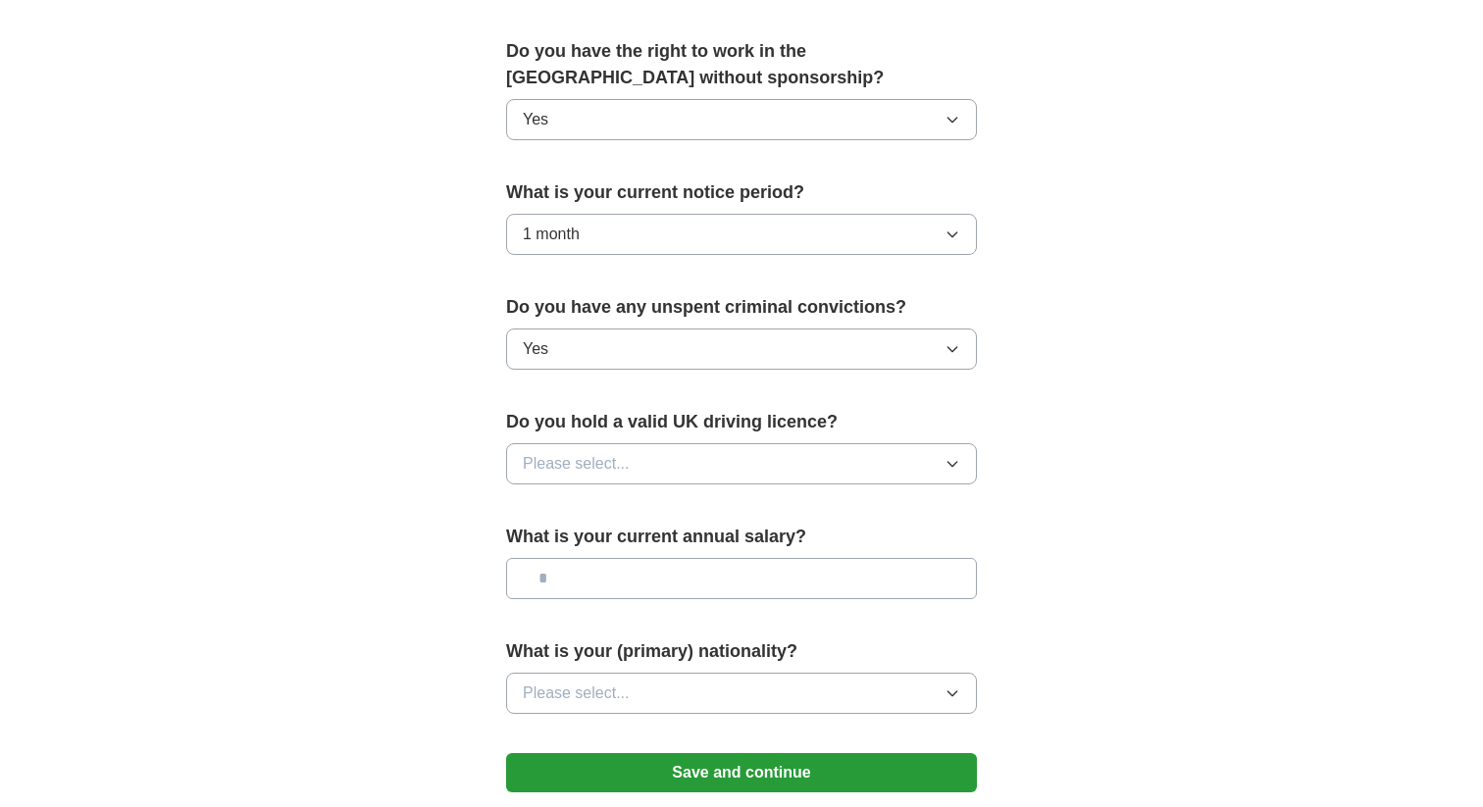
click at [729, 348] on button "Yes" at bounding box center [741, 349] width 471 height 41
click at [696, 425] on li "No" at bounding box center [741, 438] width 469 height 40
click at [682, 463] on button "Please select..." at bounding box center [741, 463] width 471 height 41
click at [661, 518] on div "Yes" at bounding box center [741, 509] width 437 height 24
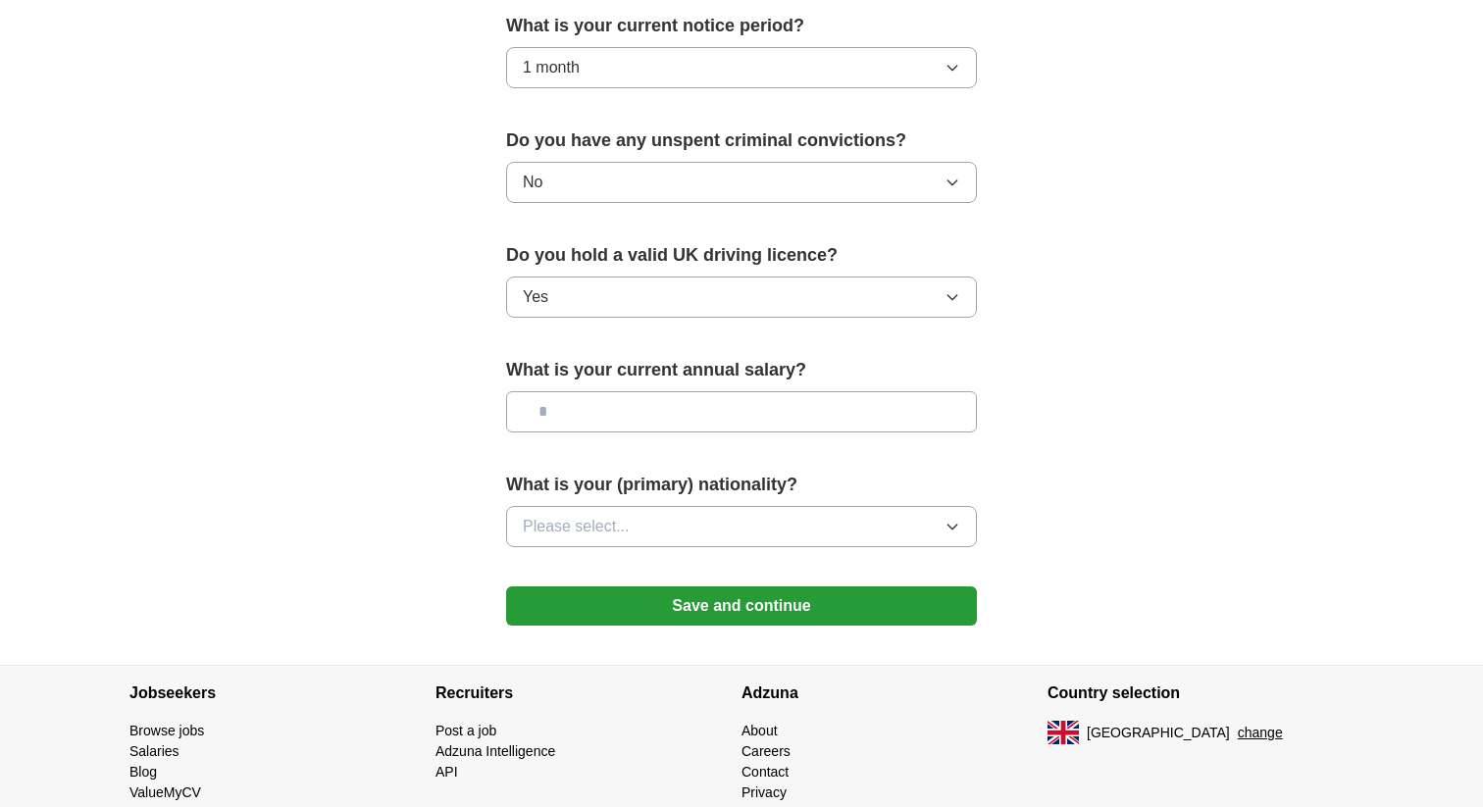
scroll to position [1204, 0]
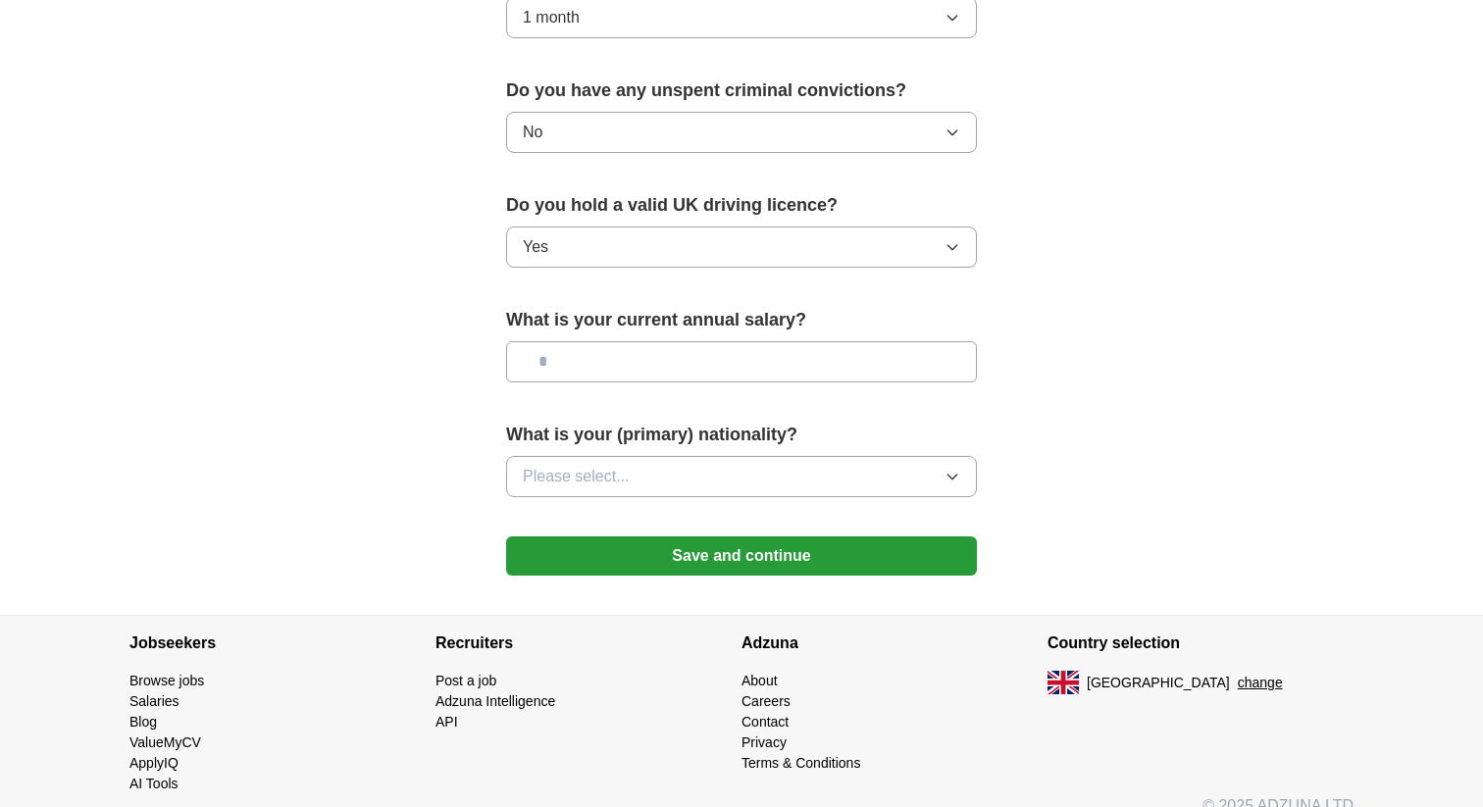
click at [725, 361] on input "text" at bounding box center [741, 361] width 471 height 41
type input "*******"
click at [748, 474] on button "Please select..." at bounding box center [741, 476] width 471 height 41
click at [777, 554] on button "Save and continue" at bounding box center [741, 555] width 471 height 39
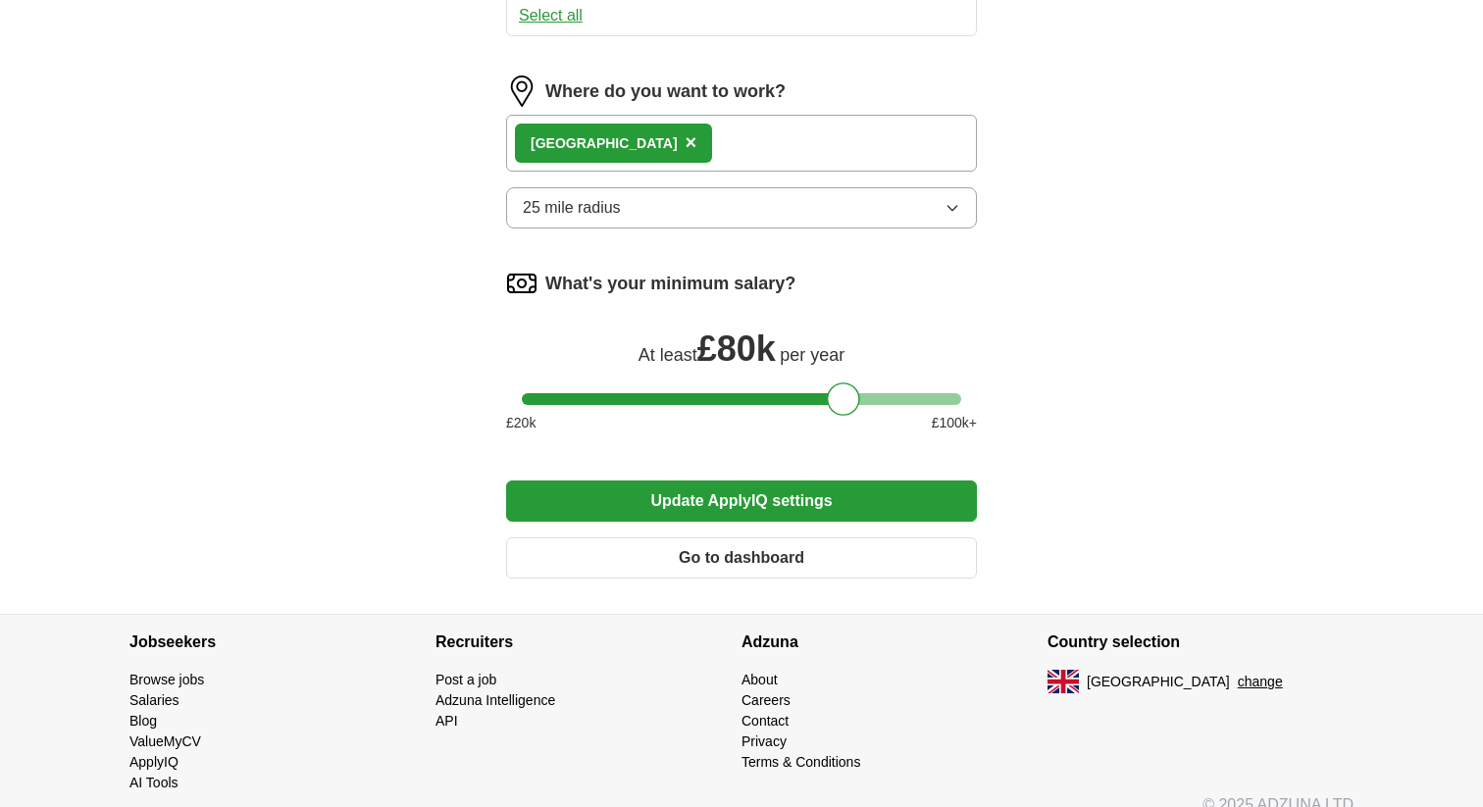
scroll to position [1534, 0]
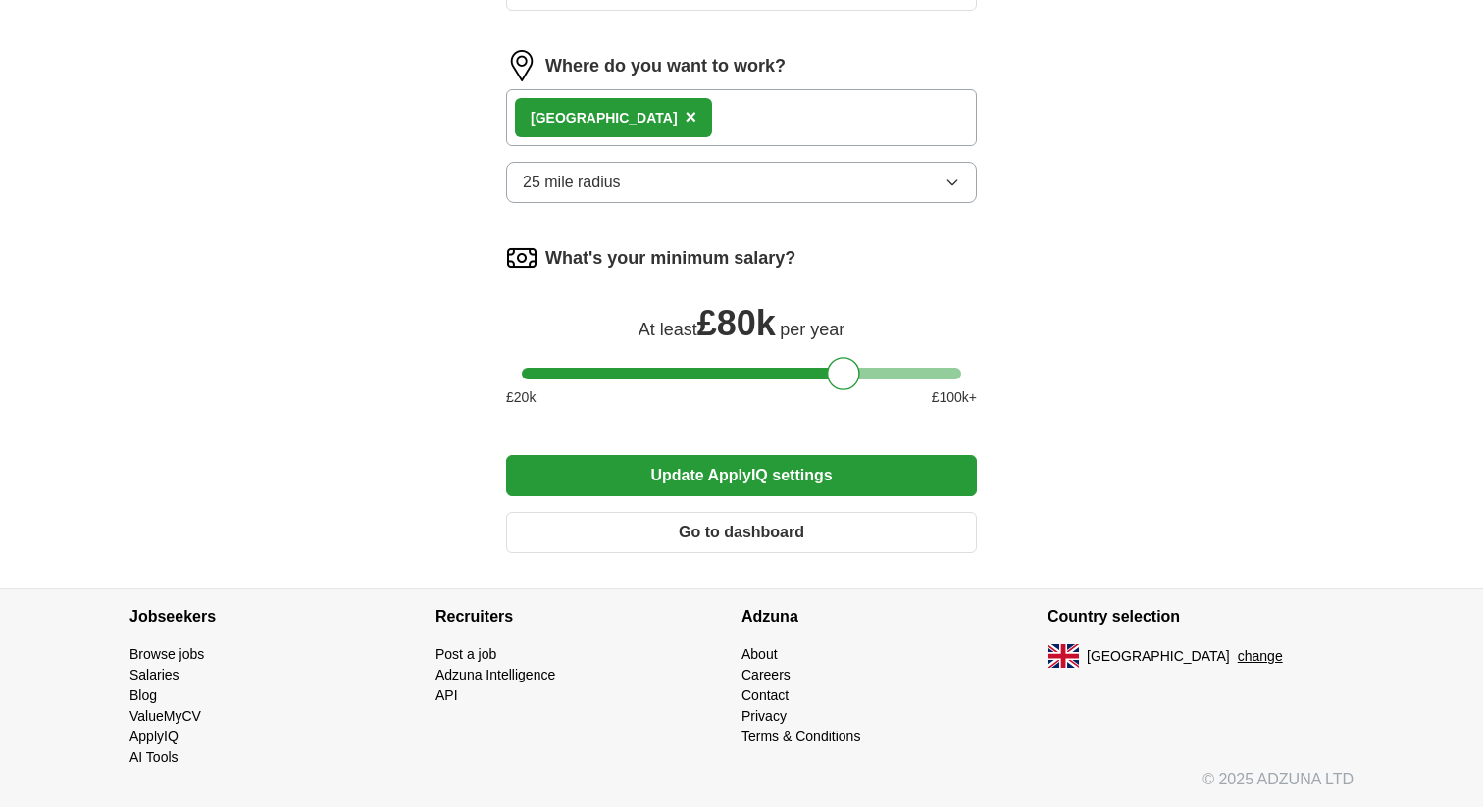
click at [837, 130] on div "London ×" at bounding box center [741, 117] width 471 height 57
click at [825, 113] on div "London ×" at bounding box center [741, 117] width 471 height 57
click at [786, 471] on button "Update ApplyIQ settings" at bounding box center [741, 475] width 471 height 41
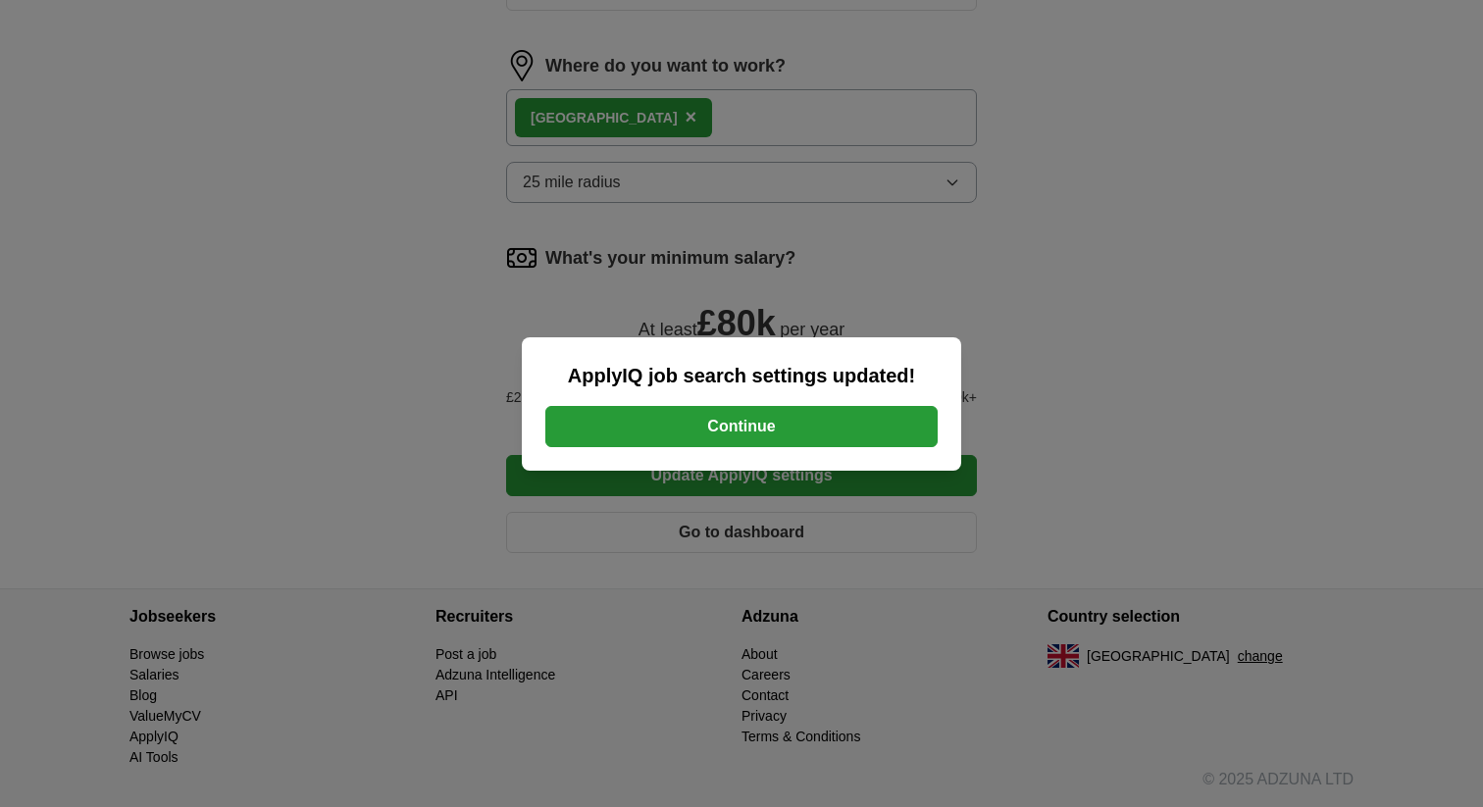
click at [834, 422] on button "Continue" at bounding box center [741, 426] width 392 height 41
